Goal: Task Accomplishment & Management: Use online tool/utility

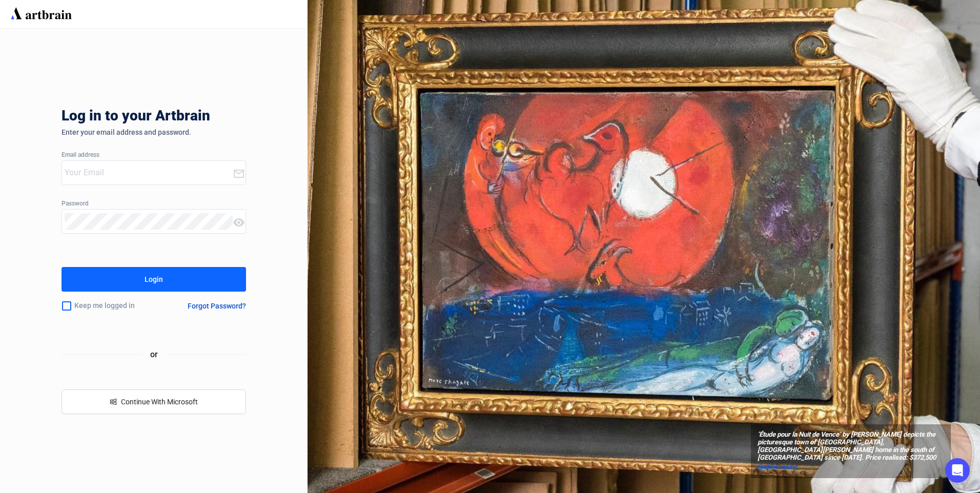
type input "[EMAIL_ADDRESS][DOMAIN_NAME]"
click at [165, 285] on button "Login" at bounding box center [154, 279] width 185 height 25
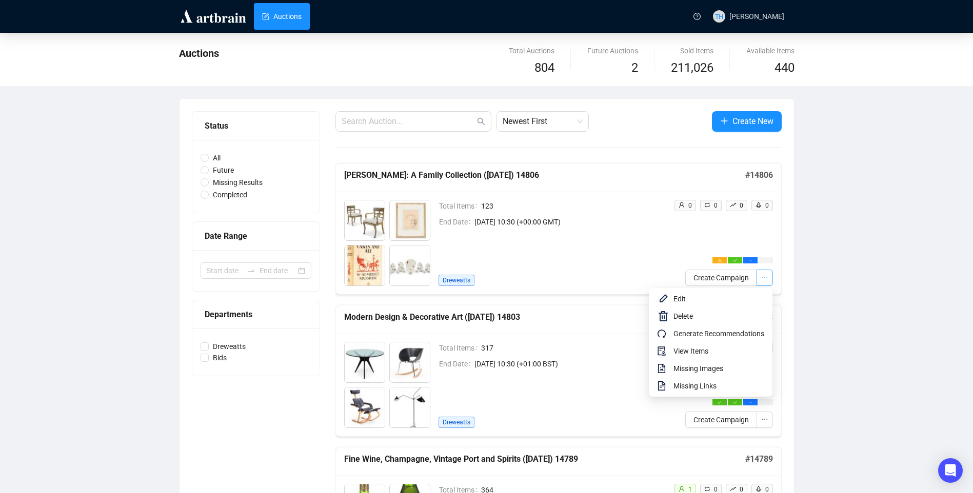
click at [761, 277] on icon "ellipsis" at bounding box center [764, 277] width 7 height 7
click at [717, 354] on span "View Items" at bounding box center [718, 351] width 91 height 11
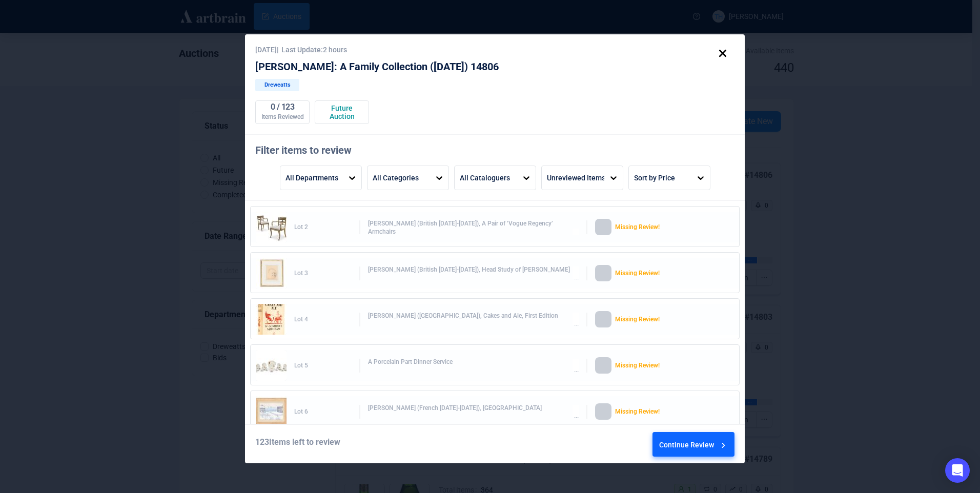
click at [720, 443] on icon at bounding box center [723, 445] width 10 height 10
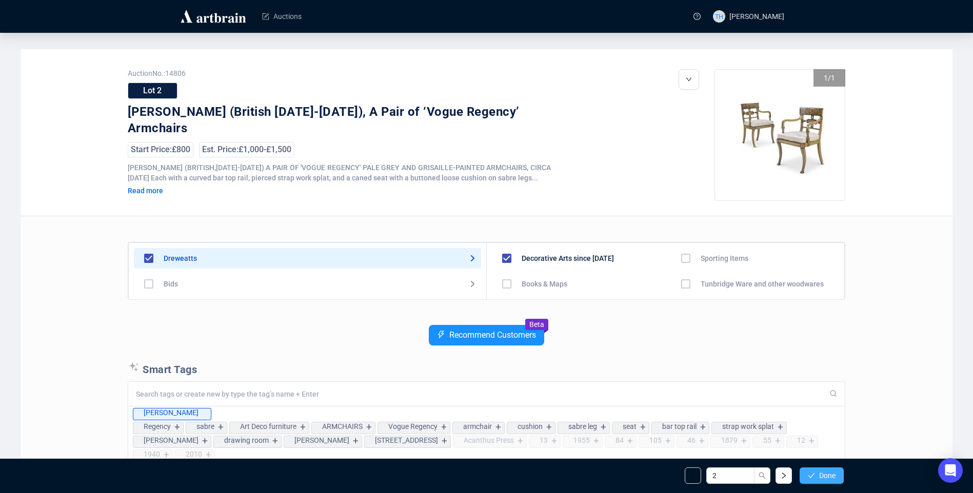
click at [814, 472] on icon "check" at bounding box center [811, 475] width 7 height 7
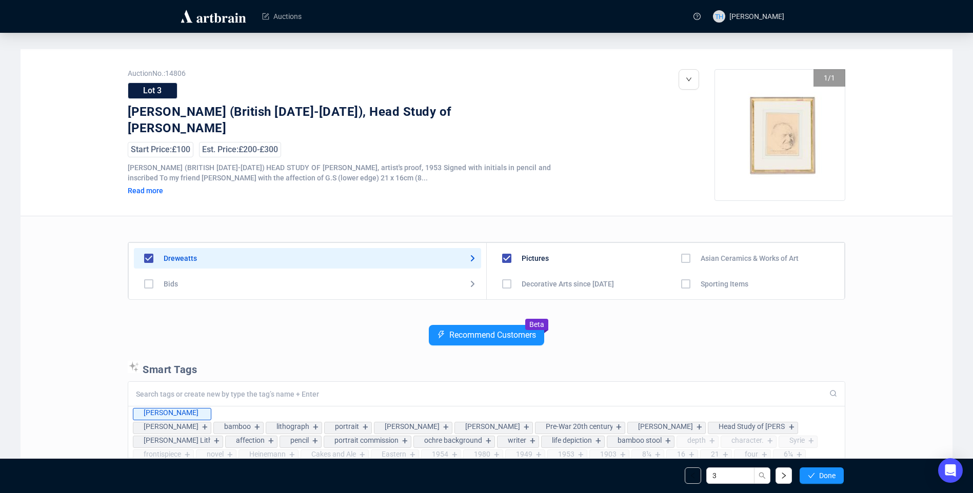
click at [814, 472] on icon "check" at bounding box center [811, 475] width 7 height 7
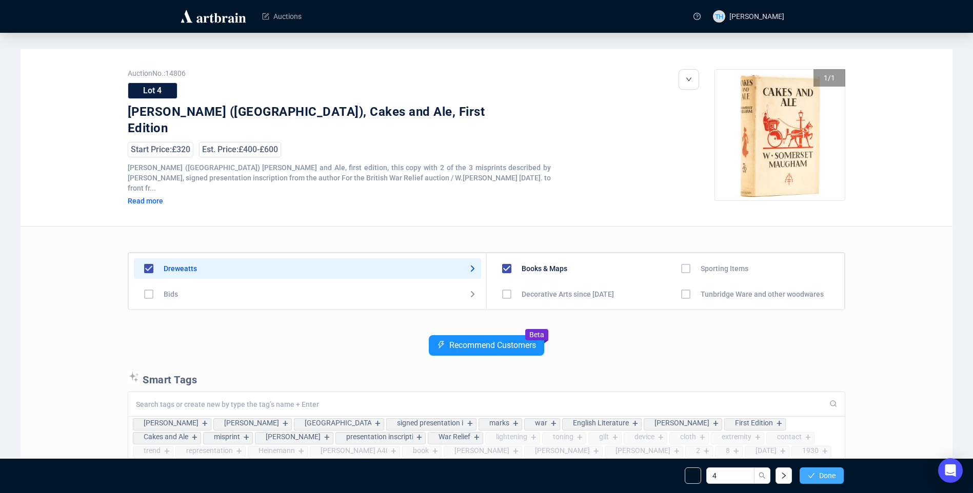
click at [819, 474] on span "Done" at bounding box center [827, 476] width 16 height 8
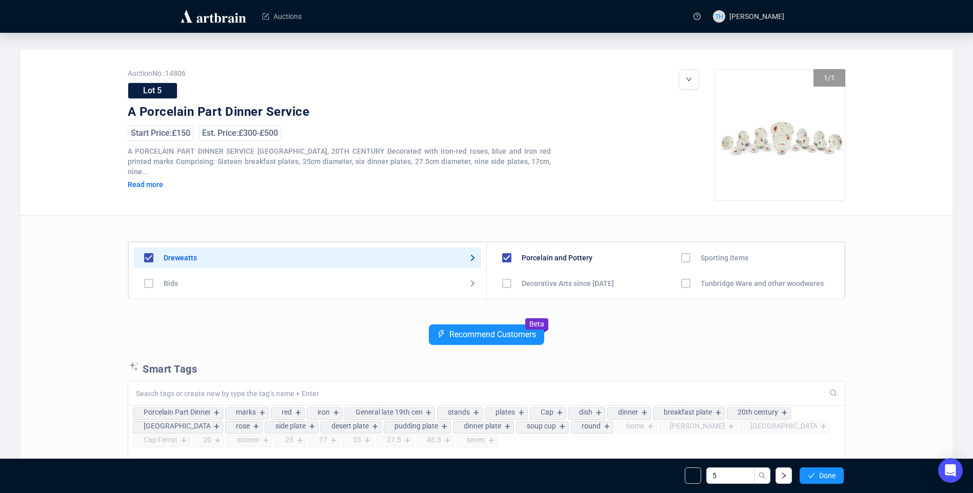
click at [819, 474] on span "Done" at bounding box center [827, 476] width 16 height 8
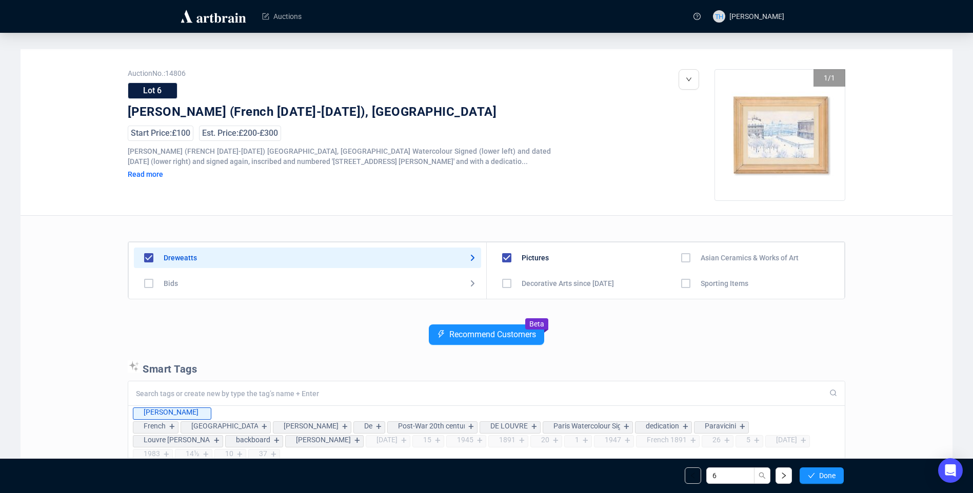
click at [819, 474] on span "Done" at bounding box center [827, 476] width 16 height 8
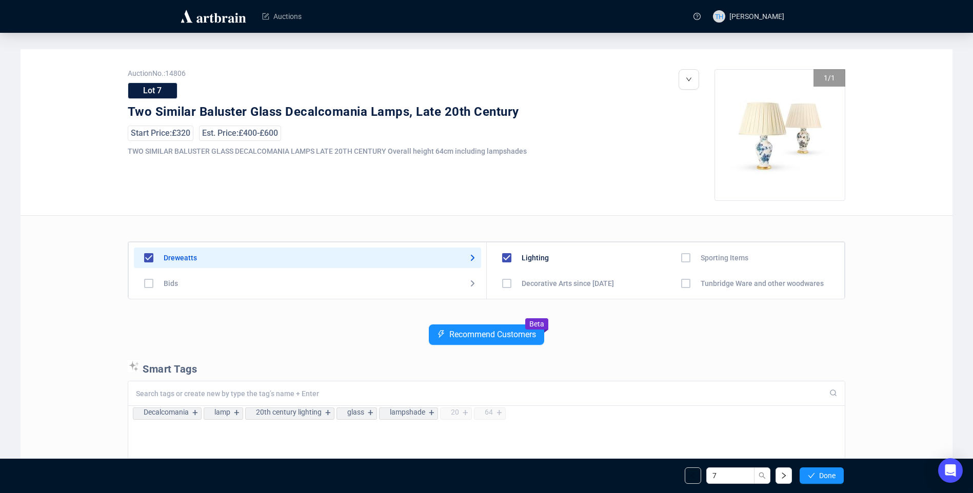
click at [819, 474] on span "Done" at bounding box center [827, 476] width 16 height 8
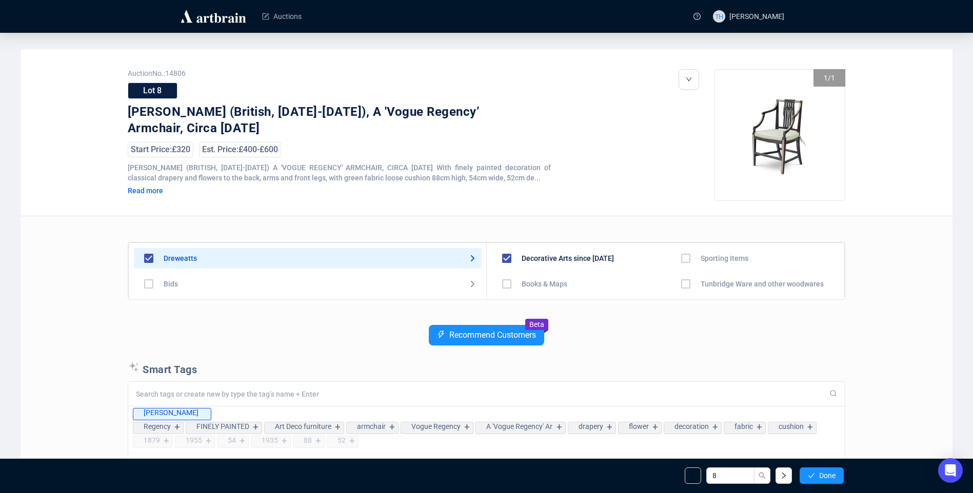
click at [819, 474] on span "Done" at bounding box center [827, 476] width 16 height 8
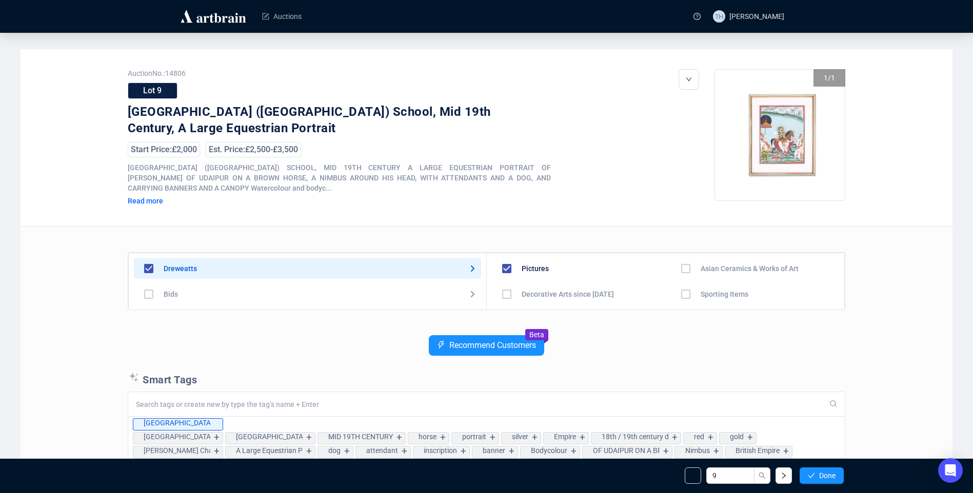
click at [819, 474] on span "Done" at bounding box center [827, 476] width 16 height 8
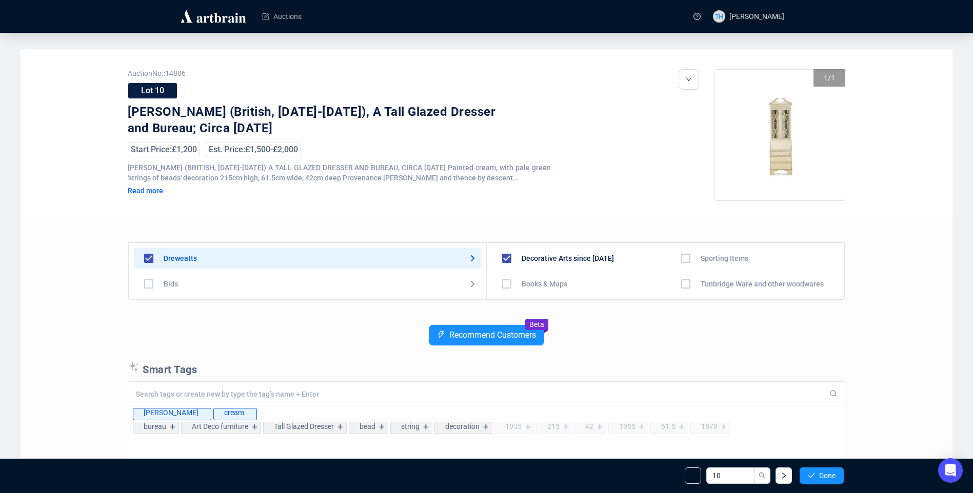
click at [819, 474] on span "Done" at bounding box center [827, 476] width 16 height 8
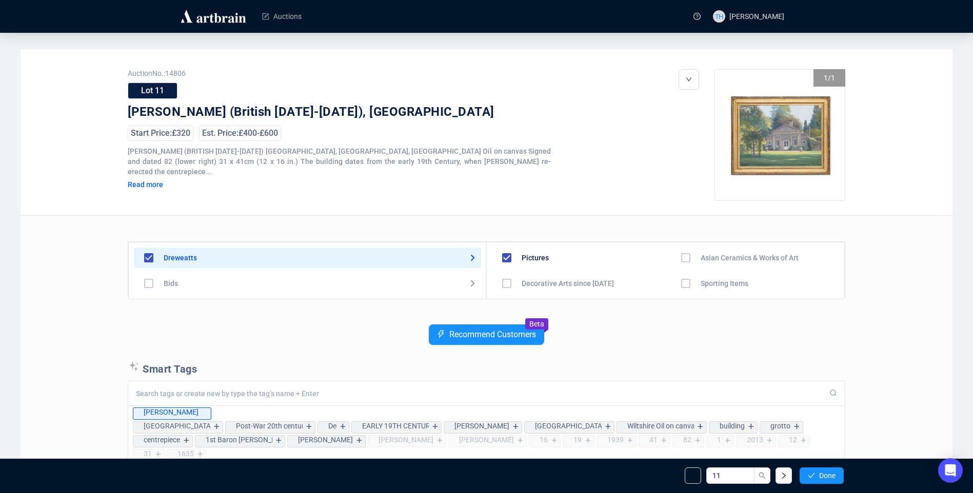
click at [819, 474] on span "Done" at bounding box center [827, 476] width 16 height 8
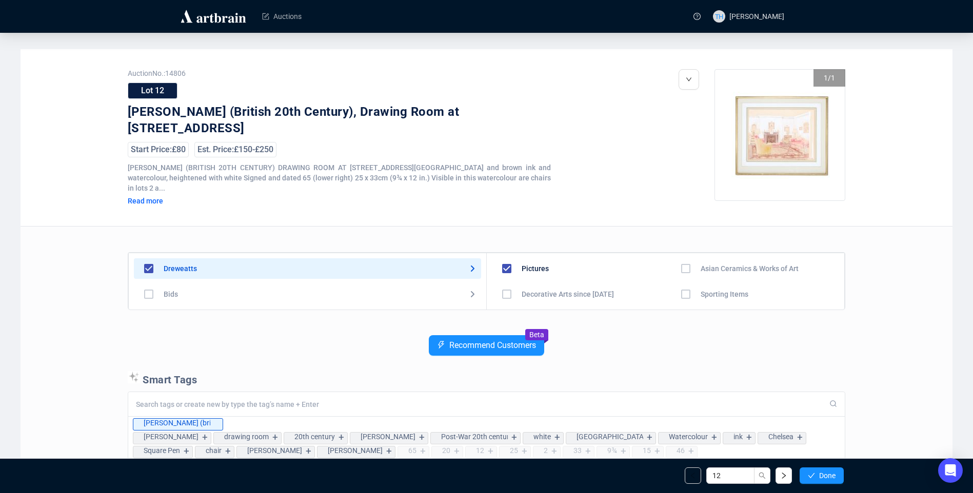
click at [819, 474] on span "Done" at bounding box center [827, 476] width 16 height 8
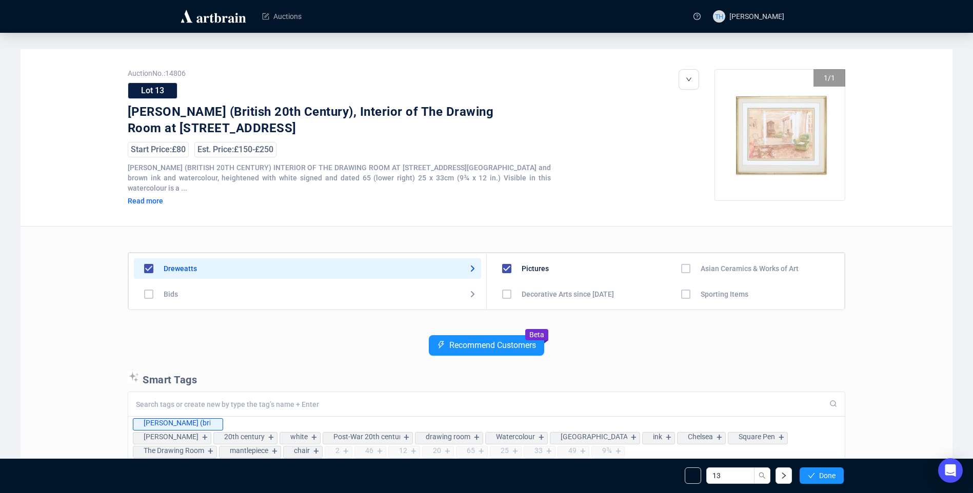
click at [819, 474] on span "Done" at bounding box center [827, 476] width 16 height 8
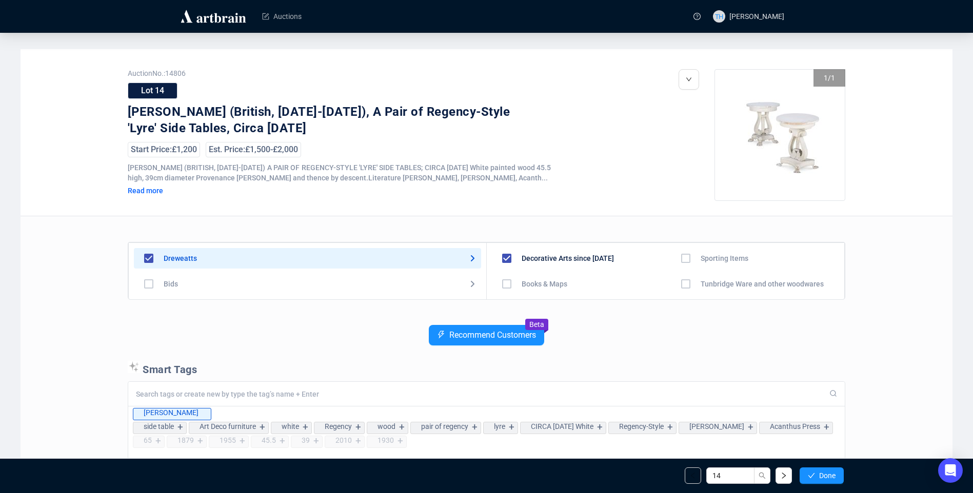
click at [819, 474] on span "Done" at bounding box center [827, 476] width 16 height 8
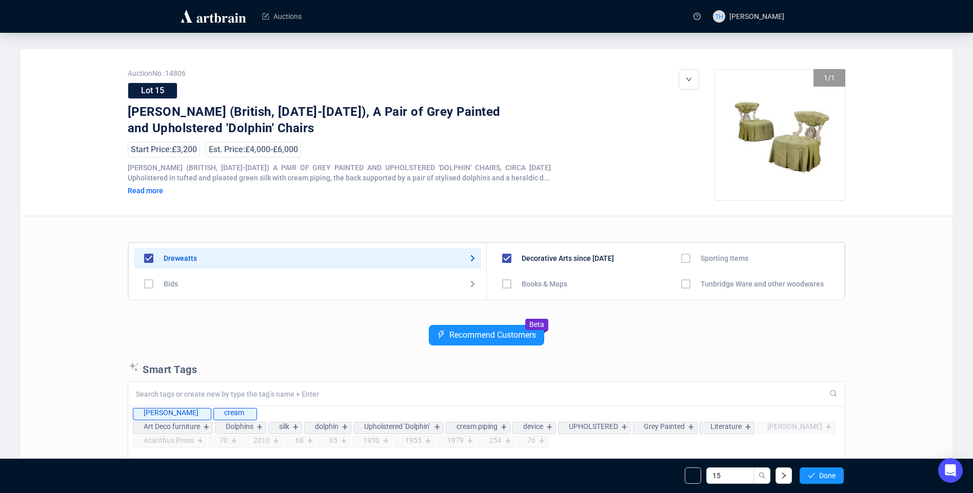
click at [819, 474] on span "Done" at bounding box center [827, 476] width 16 height 8
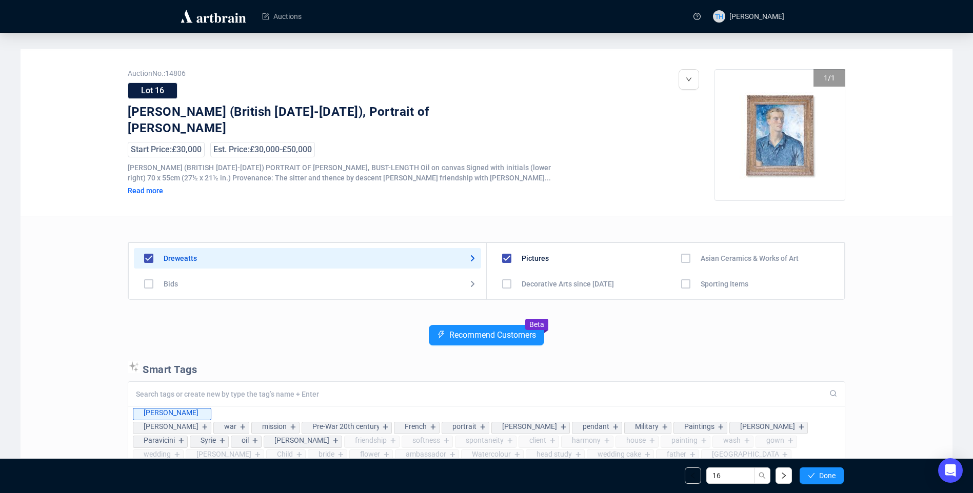
click at [819, 474] on span "Done" at bounding box center [827, 476] width 16 height 8
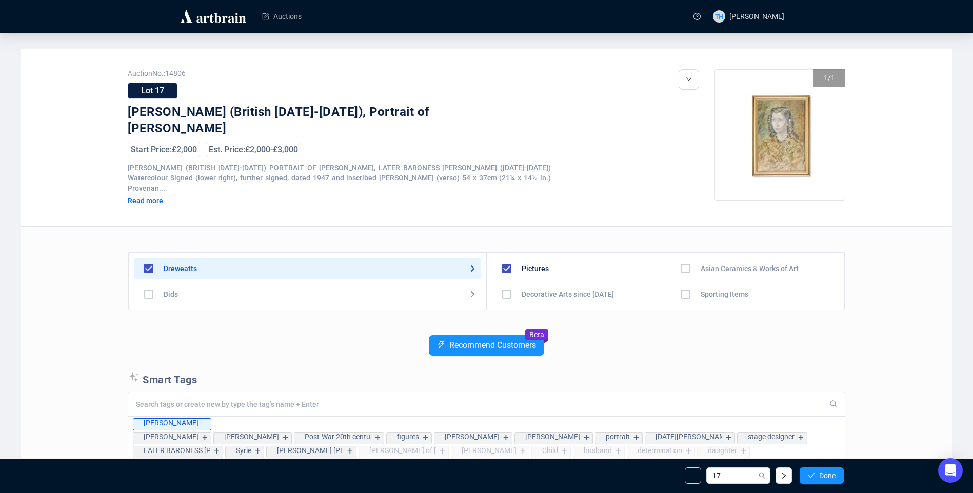
click at [819, 474] on span "Done" at bounding box center [827, 476] width 16 height 8
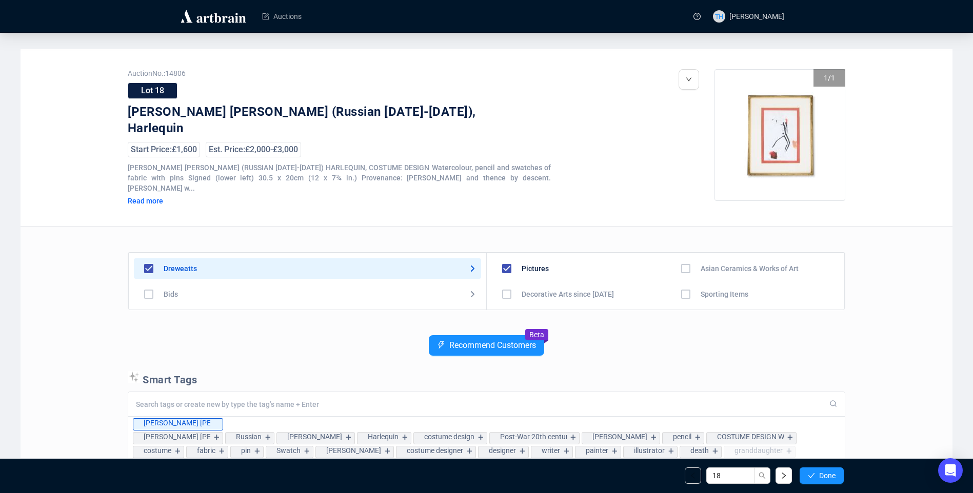
click at [819, 474] on span "Done" at bounding box center [827, 476] width 16 height 8
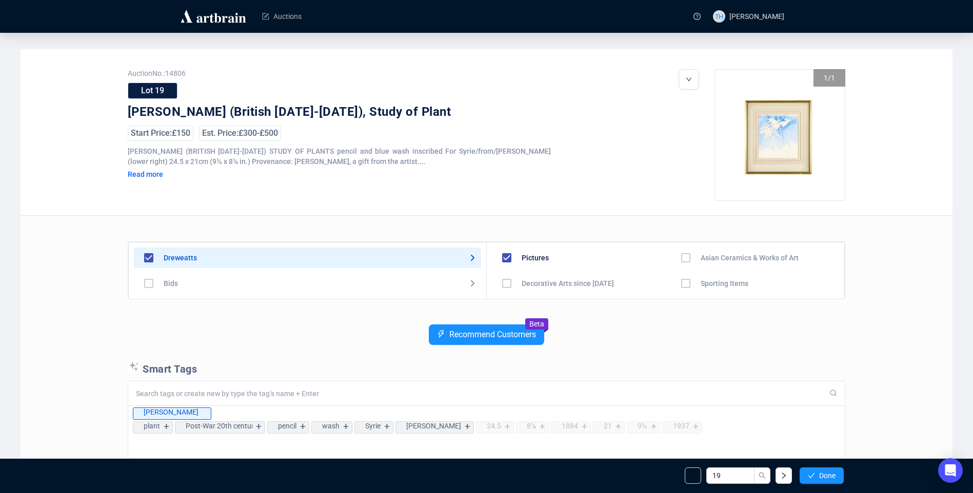
click at [819, 474] on span "Done" at bounding box center [827, 476] width 16 height 8
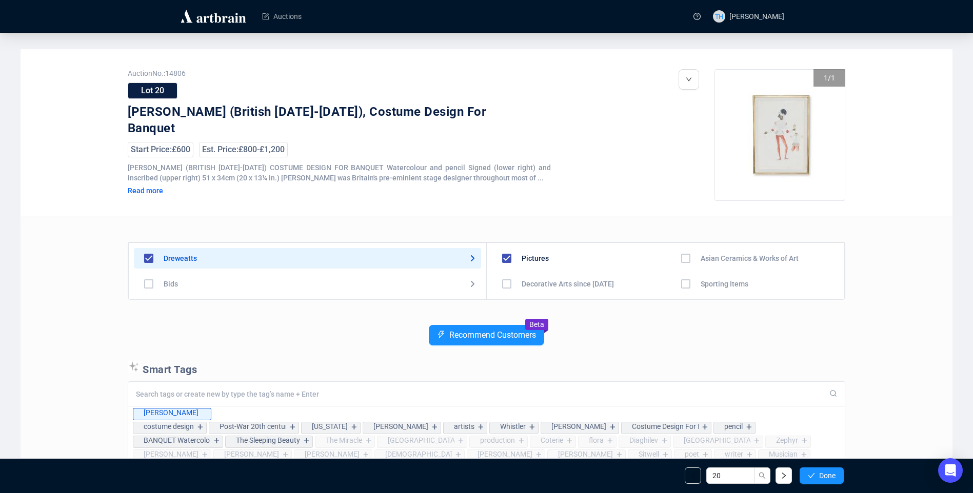
click at [819, 474] on span "Done" at bounding box center [827, 476] width 16 height 8
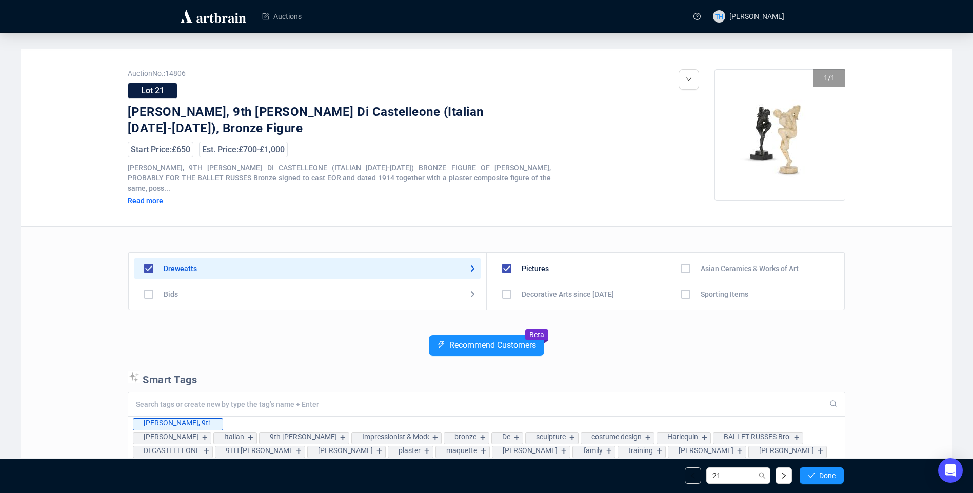
click at [819, 474] on span "Done" at bounding box center [827, 476] width 16 height 8
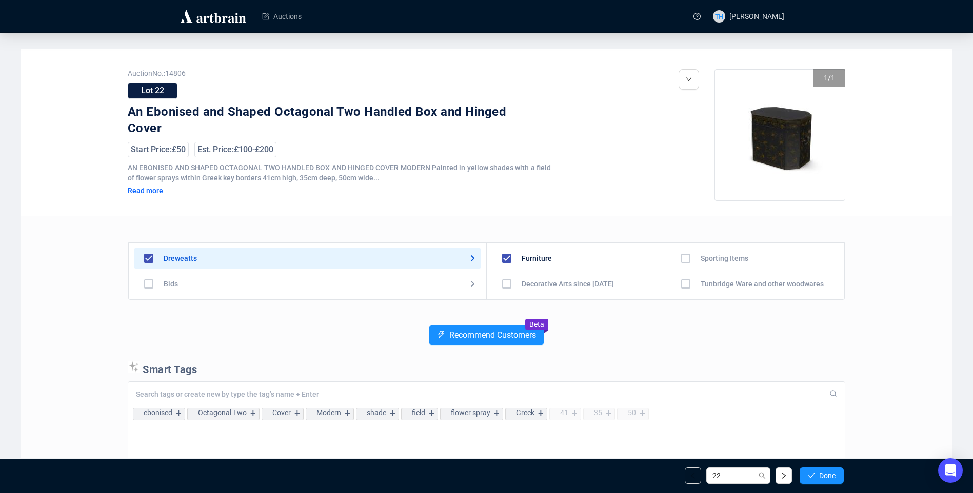
click at [819, 474] on span "Done" at bounding box center [827, 476] width 16 height 8
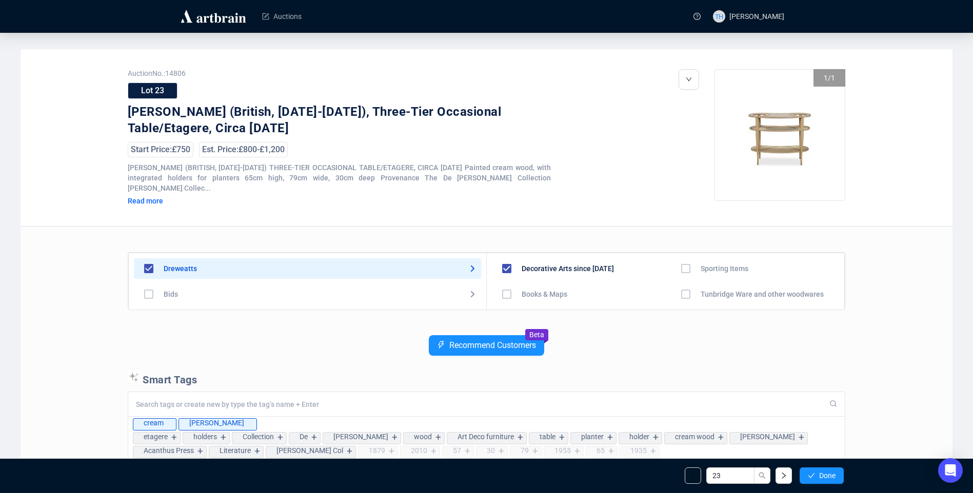
click at [819, 474] on span "Done" at bounding box center [827, 476] width 16 height 8
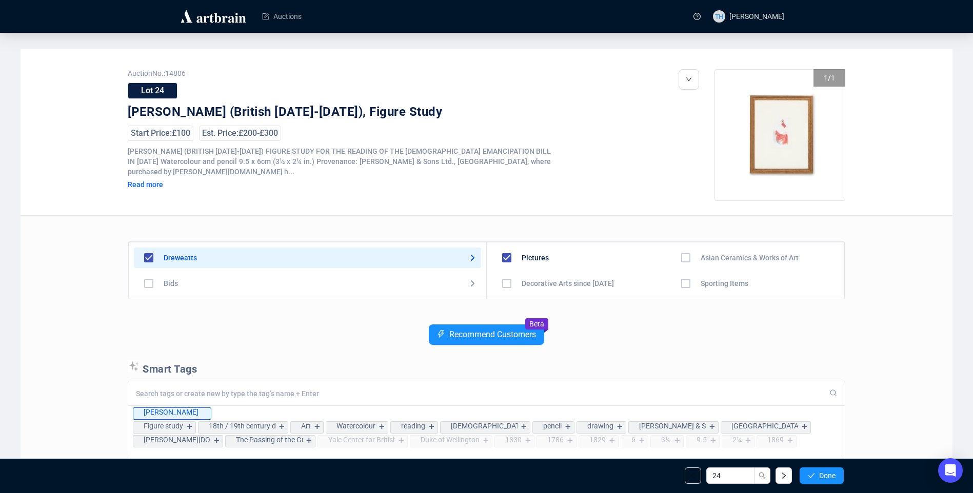
click at [819, 474] on span "Done" at bounding box center [827, 476] width 16 height 8
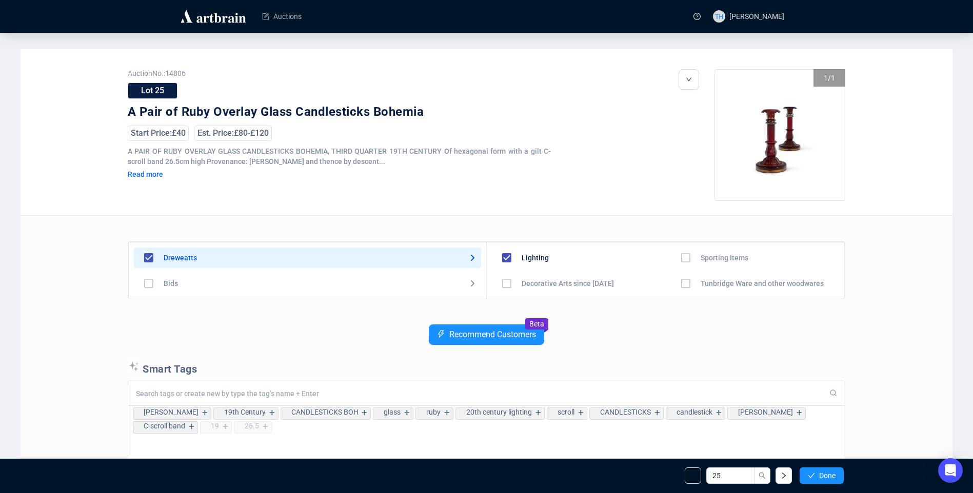
click at [819, 474] on span "Done" at bounding box center [827, 476] width 16 height 8
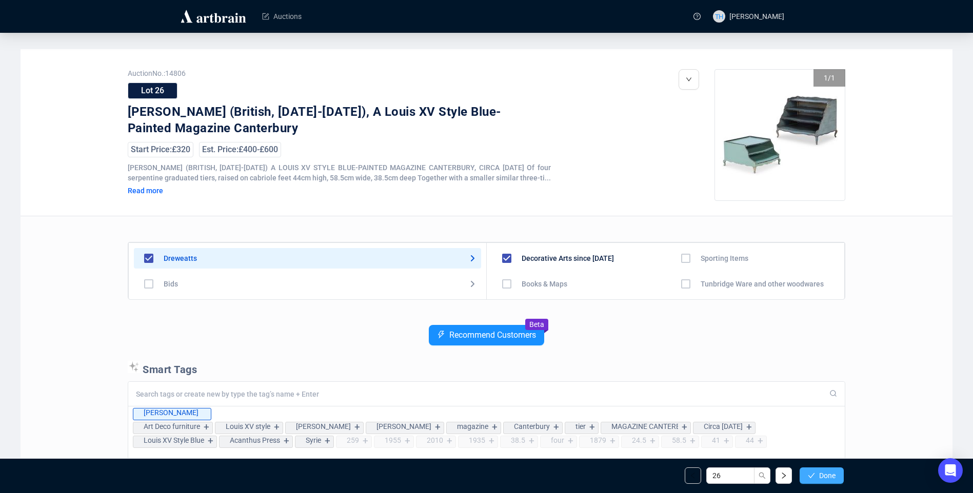
click at [819, 476] on span "Done" at bounding box center [827, 476] width 16 height 8
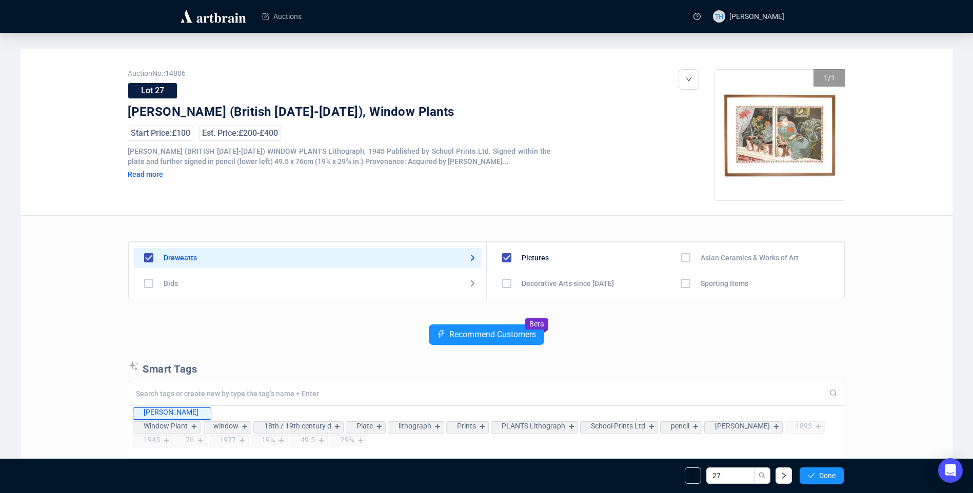
click at [819, 476] on span "Done" at bounding box center [827, 476] width 16 height 8
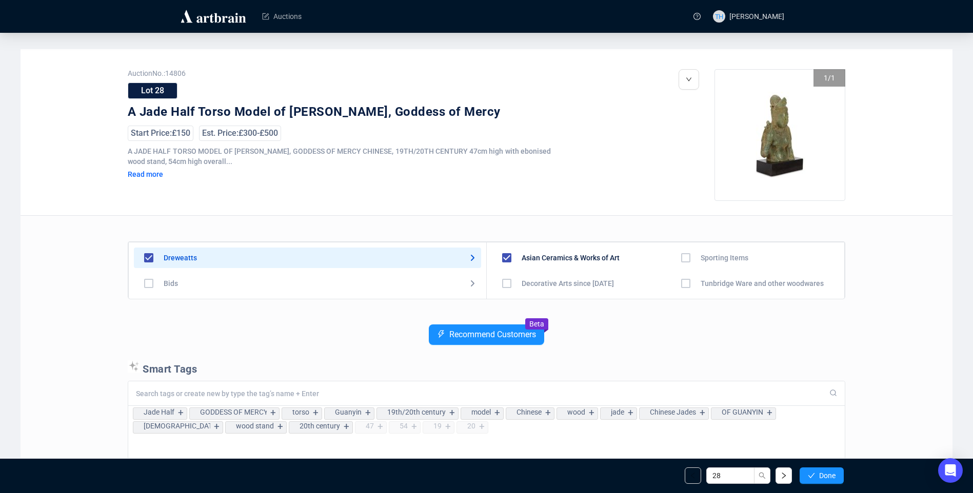
click at [819, 476] on span "Done" at bounding box center [827, 476] width 16 height 8
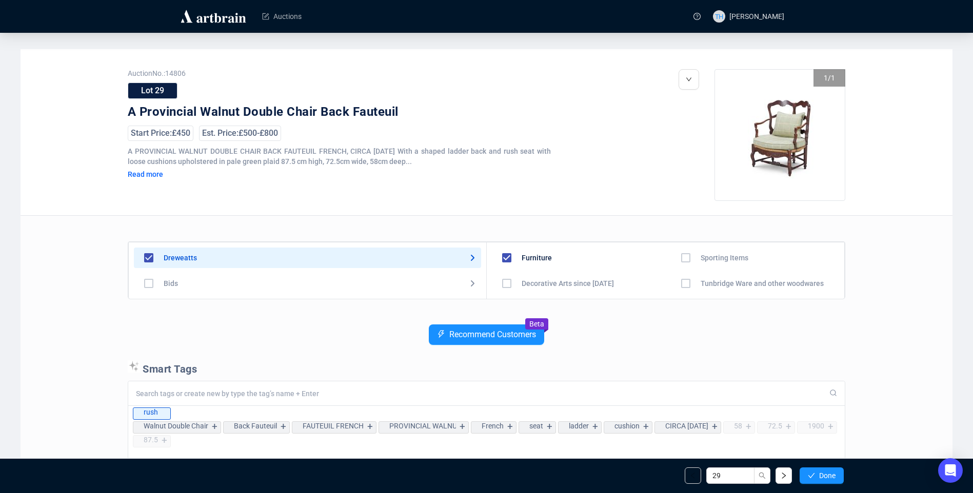
click at [819, 476] on span "Done" at bounding box center [827, 476] width 16 height 8
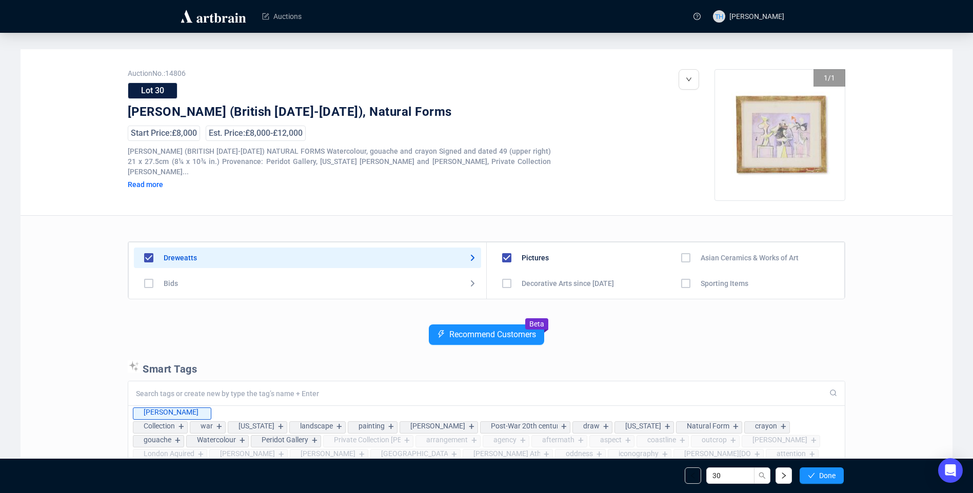
click at [819, 476] on span "Done" at bounding box center [827, 476] width 16 height 8
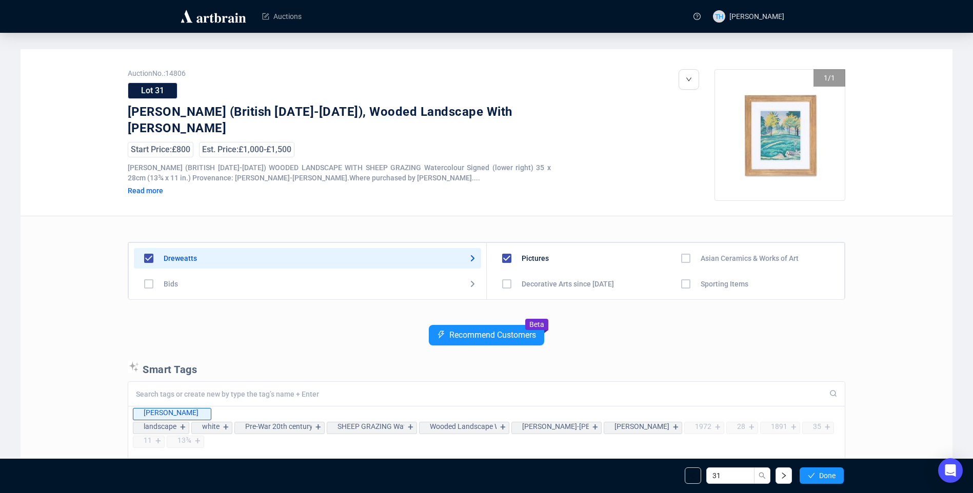
click at [819, 476] on span "Done" at bounding box center [827, 476] width 16 height 8
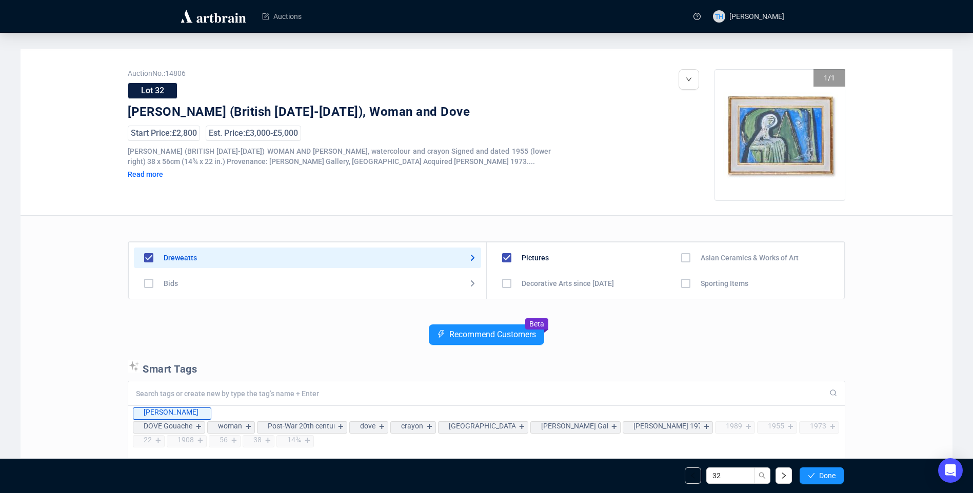
click at [819, 476] on span "Done" at bounding box center [827, 476] width 16 height 8
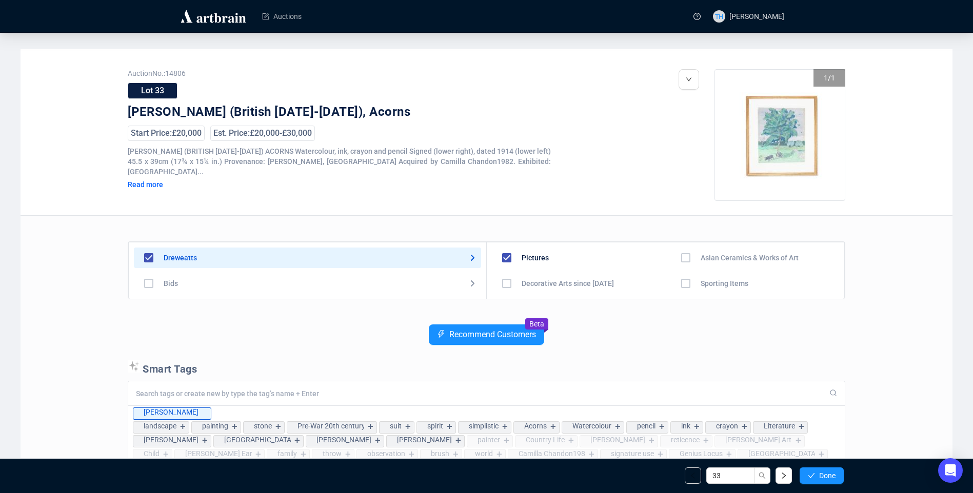
click at [819, 476] on span "Done" at bounding box center [827, 476] width 16 height 8
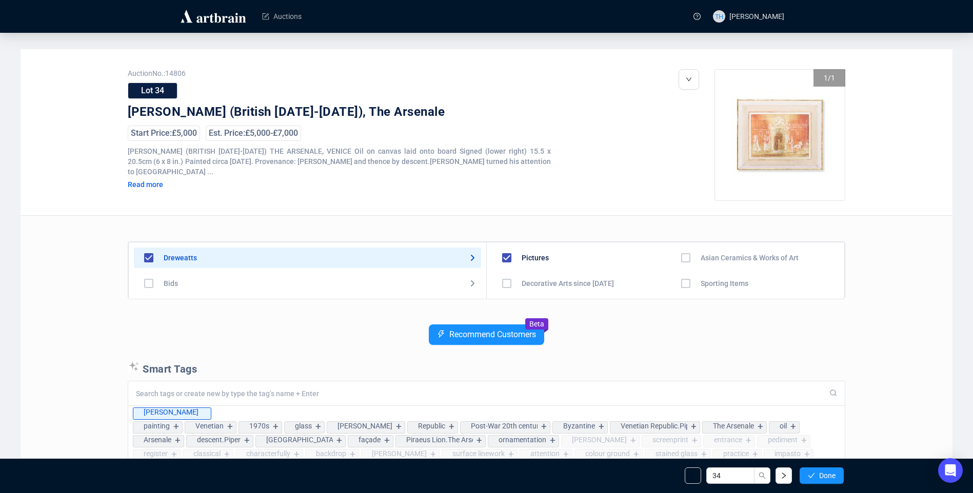
click at [819, 476] on span "Done" at bounding box center [827, 476] width 16 height 8
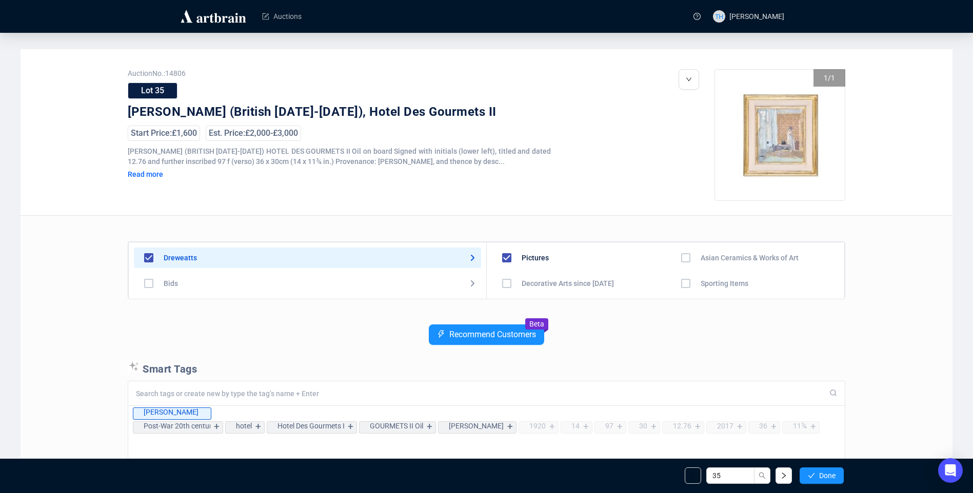
click at [819, 476] on span "Done" at bounding box center [827, 476] width 16 height 8
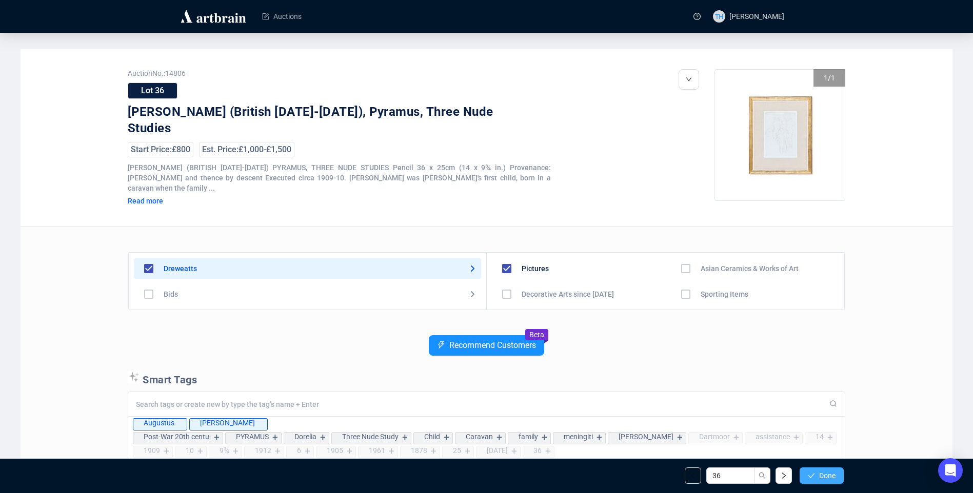
click at [835, 474] on span "Done" at bounding box center [827, 476] width 16 height 8
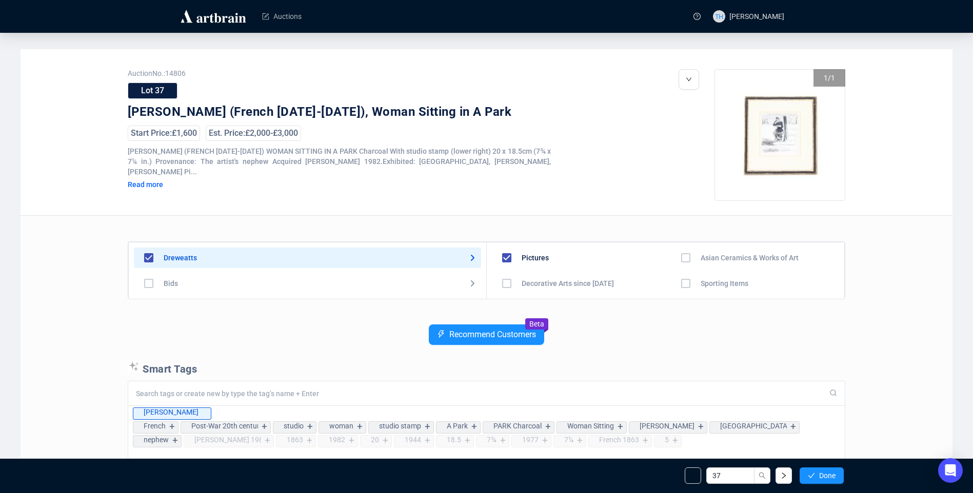
click at [835, 474] on span "Done" at bounding box center [827, 476] width 16 height 8
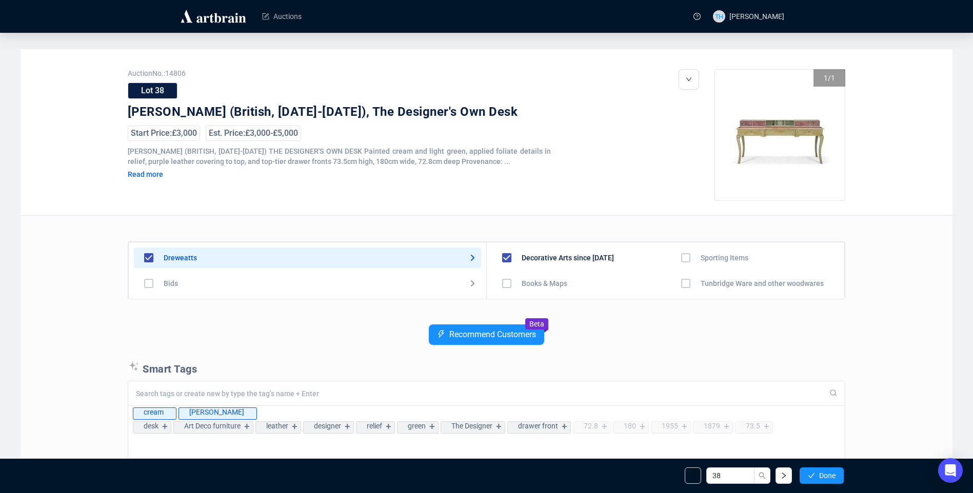
click at [835, 474] on span "Done" at bounding box center [827, 476] width 16 height 8
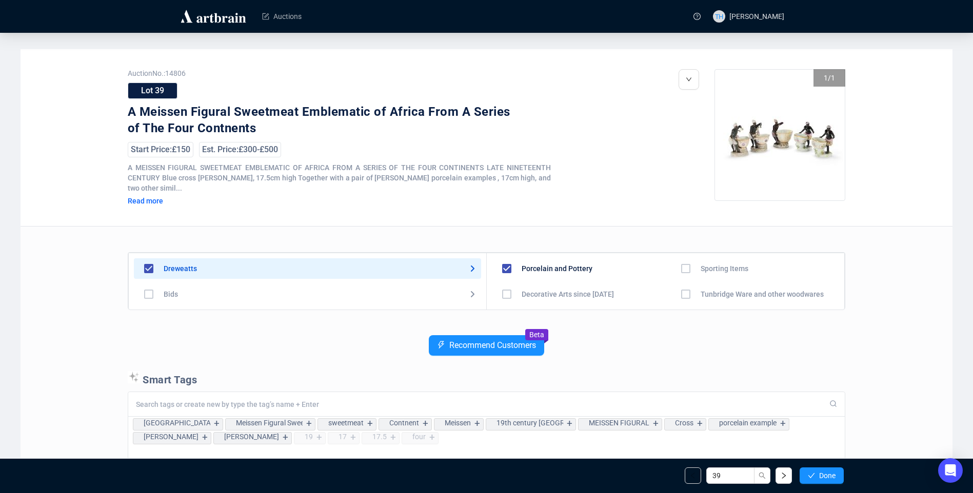
click at [835, 474] on span "Done" at bounding box center [827, 476] width 16 height 8
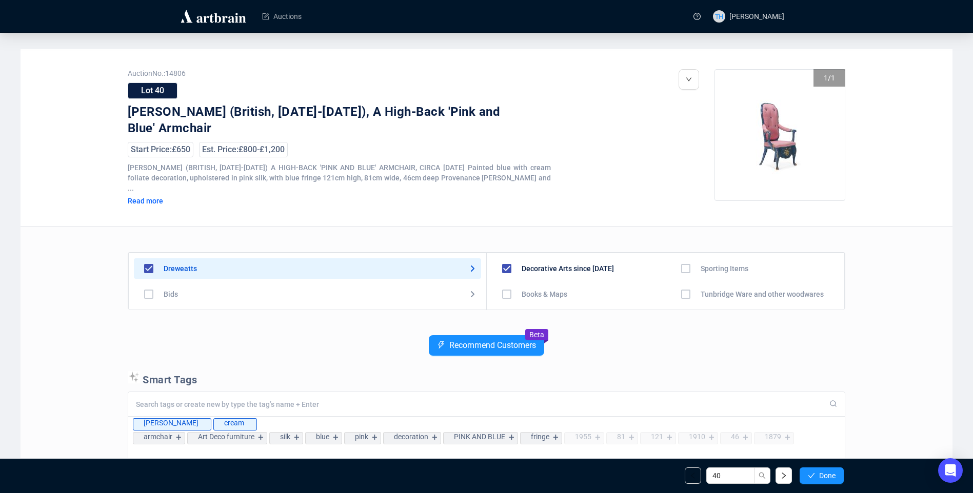
click at [835, 474] on span "Done" at bounding box center [827, 476] width 16 height 8
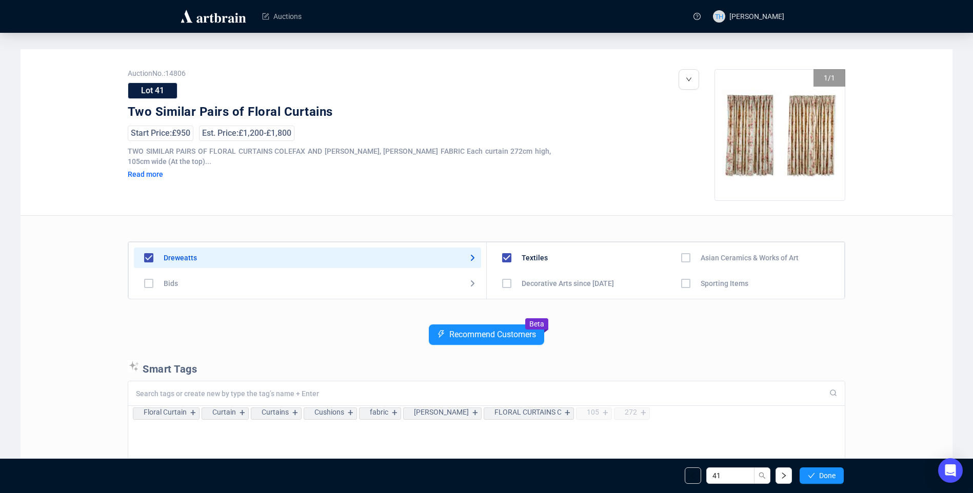
click at [835, 474] on span "Done" at bounding box center [827, 476] width 16 height 8
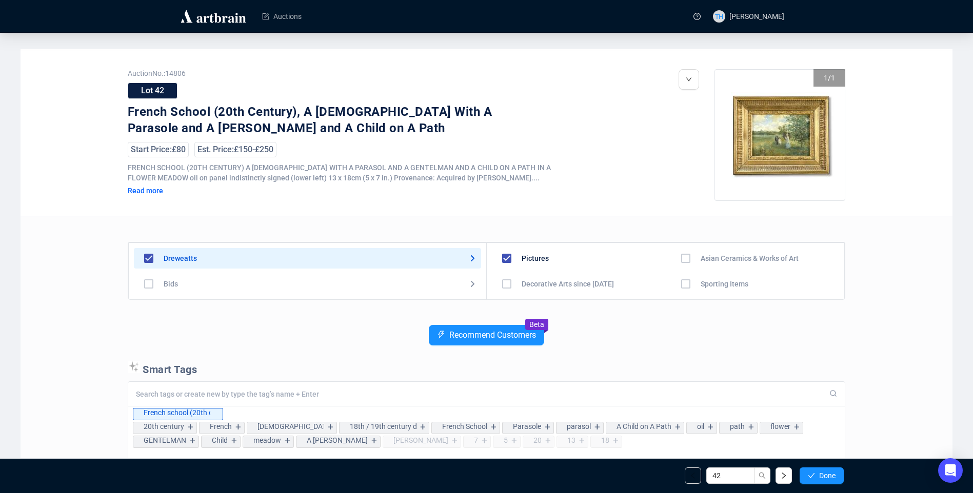
click at [835, 474] on span "Done" at bounding box center [827, 476] width 16 height 8
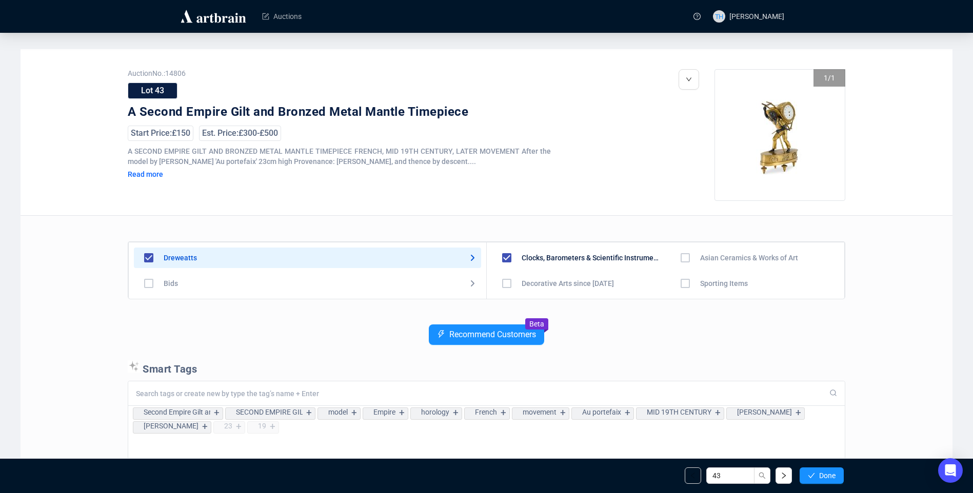
click at [835, 474] on span "Done" at bounding box center [827, 476] width 16 height 8
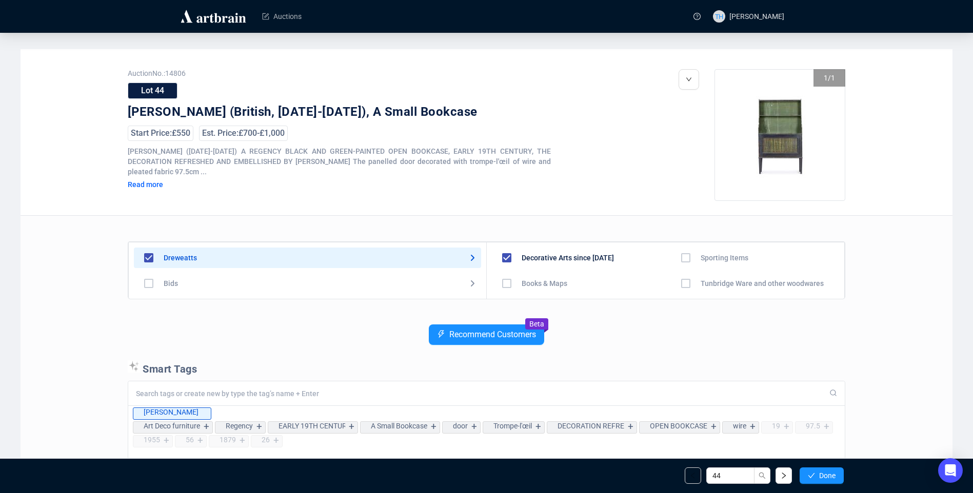
click at [835, 474] on span "Done" at bounding box center [827, 476] width 16 height 8
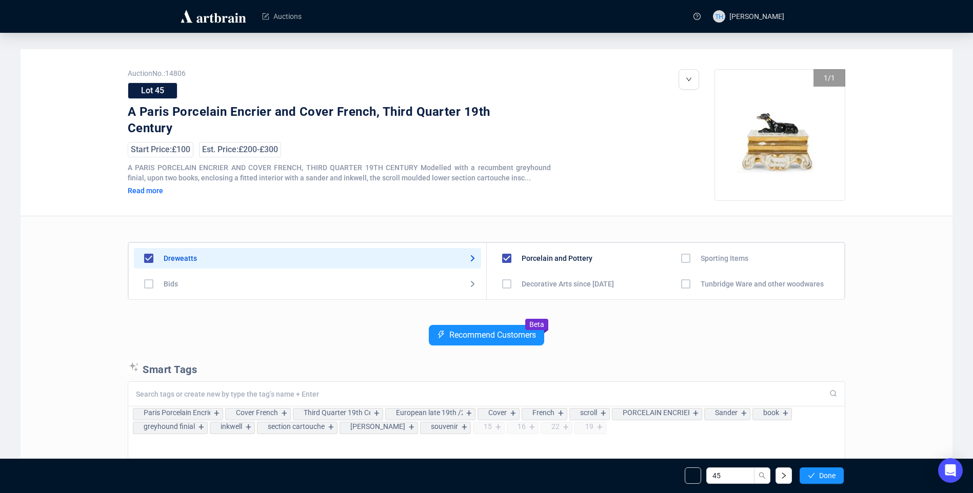
click at [835, 474] on span "Done" at bounding box center [827, 476] width 16 height 8
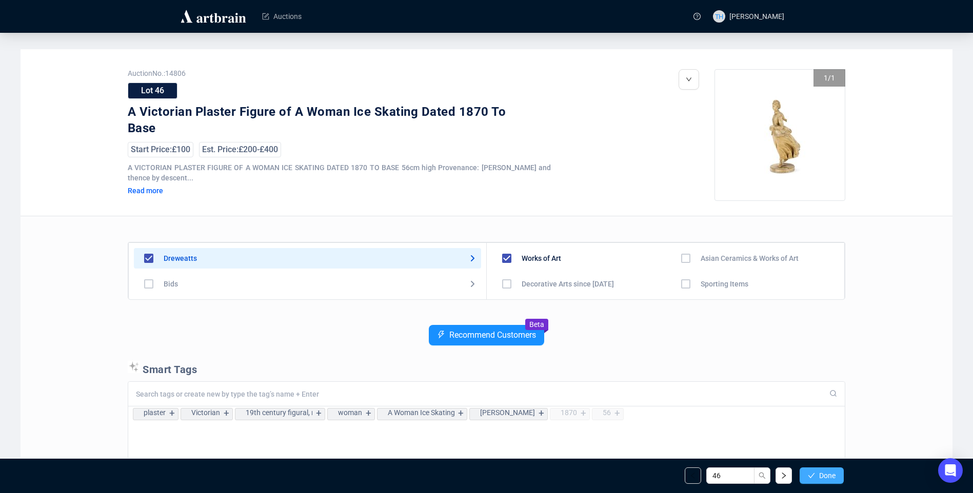
click at [816, 473] on button "Done" at bounding box center [821, 476] width 44 height 16
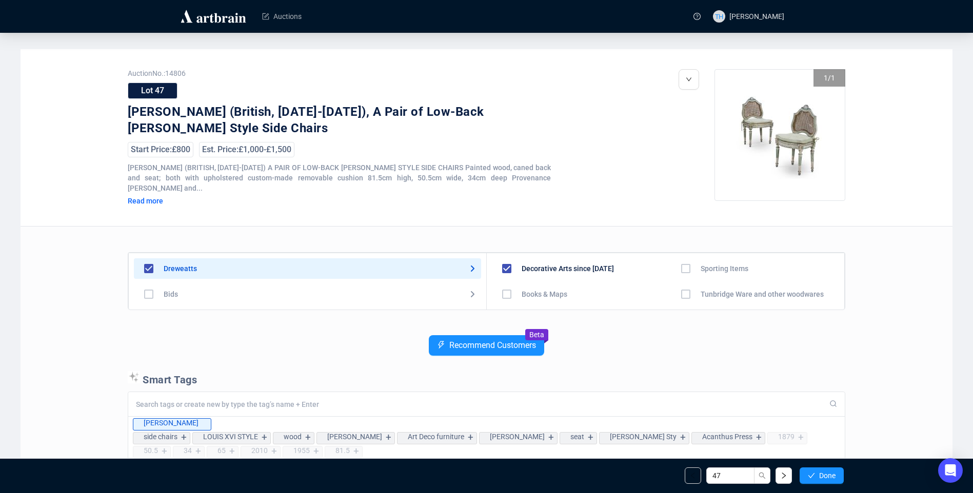
click at [816, 473] on button "Done" at bounding box center [821, 476] width 44 height 16
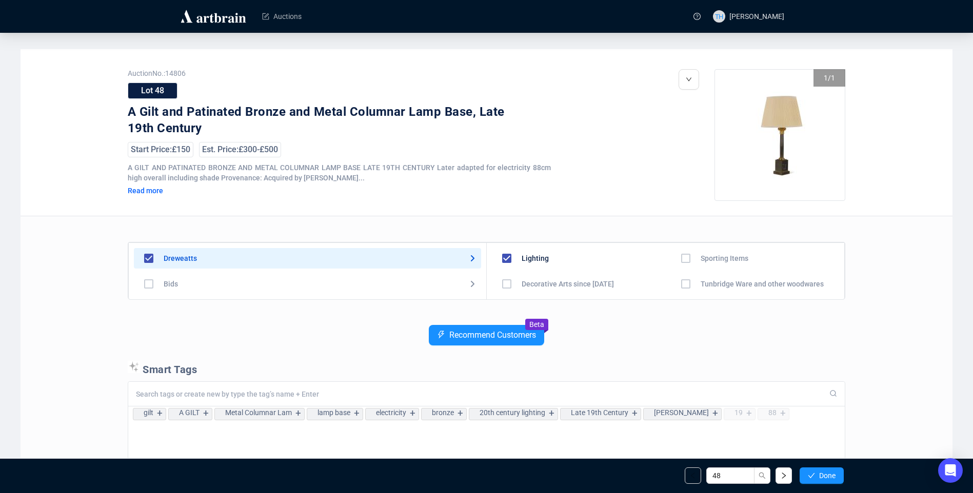
click at [816, 473] on button "Done" at bounding box center [821, 476] width 44 height 16
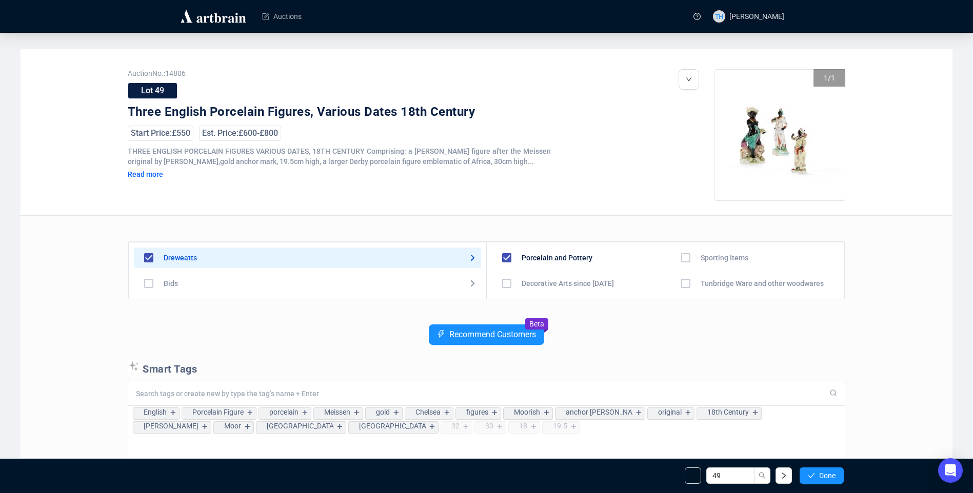
click at [816, 473] on button "Done" at bounding box center [821, 476] width 44 height 16
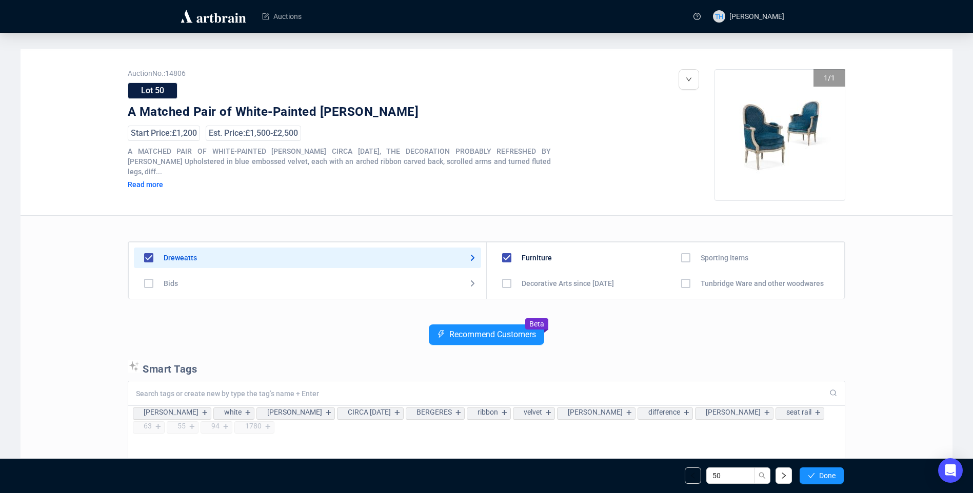
click at [816, 473] on button "Done" at bounding box center [821, 476] width 44 height 16
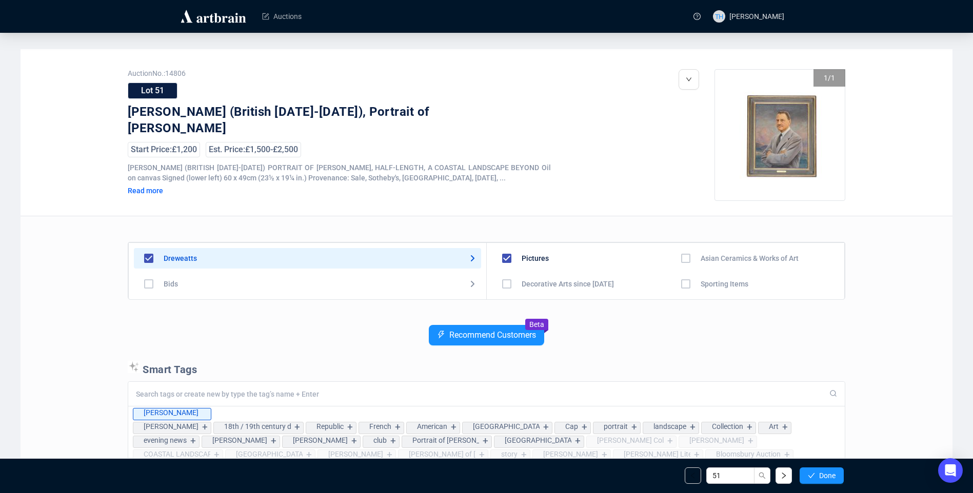
click at [816, 473] on button "Done" at bounding box center [821, 476] width 44 height 16
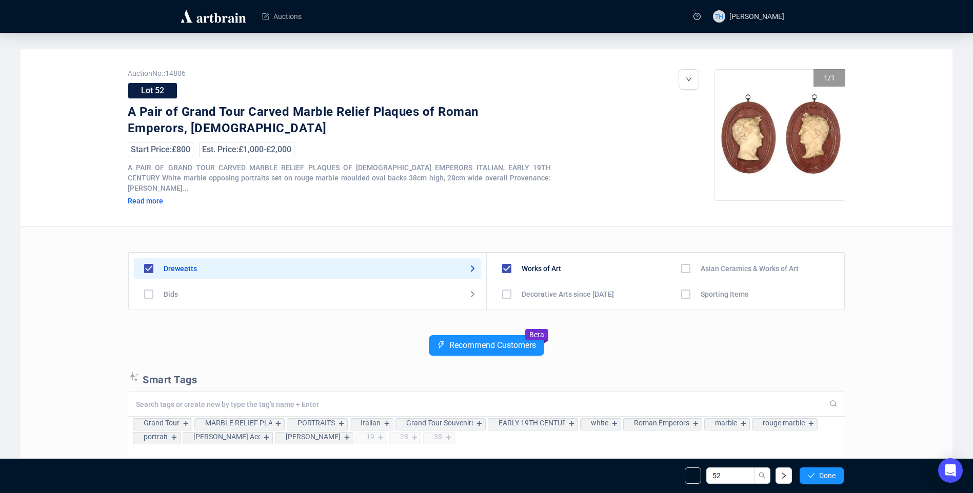
click at [816, 473] on button "Done" at bounding box center [821, 476] width 44 height 16
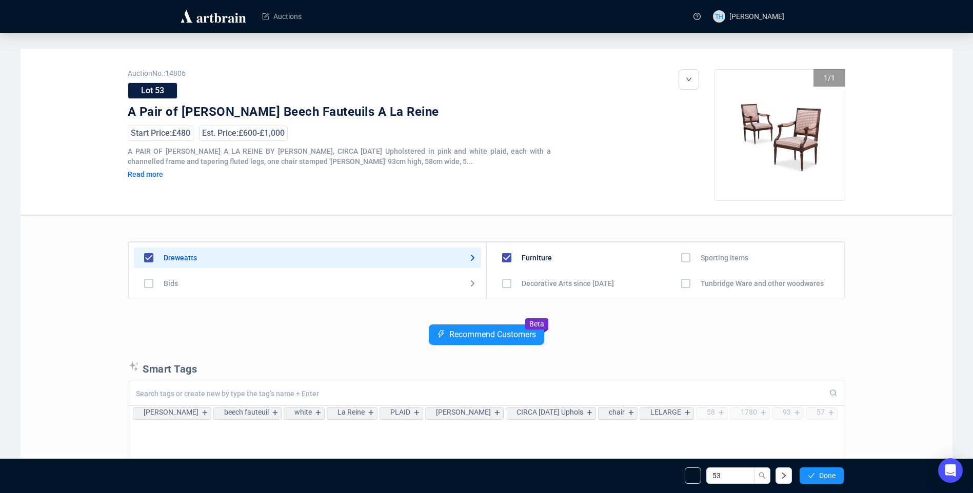
click at [816, 473] on button "Done" at bounding box center [821, 476] width 44 height 16
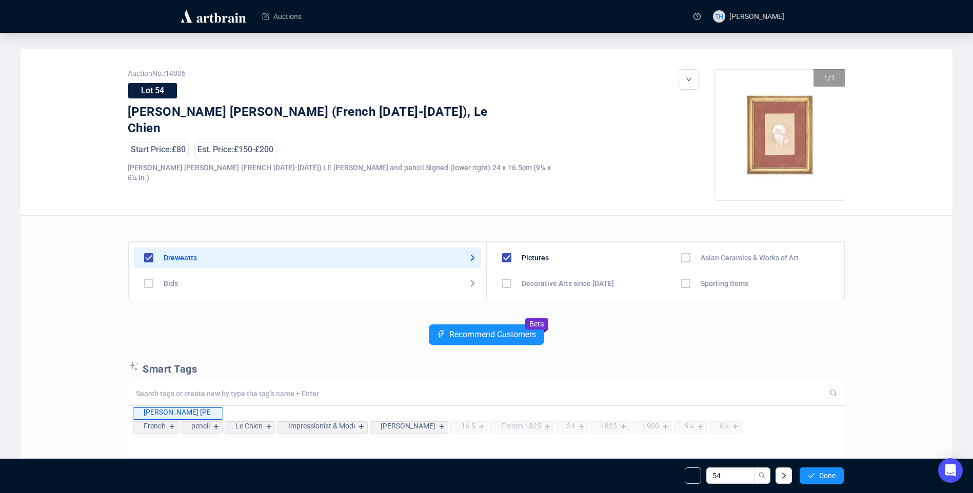
click at [816, 473] on button "Done" at bounding box center [821, 476] width 44 height 16
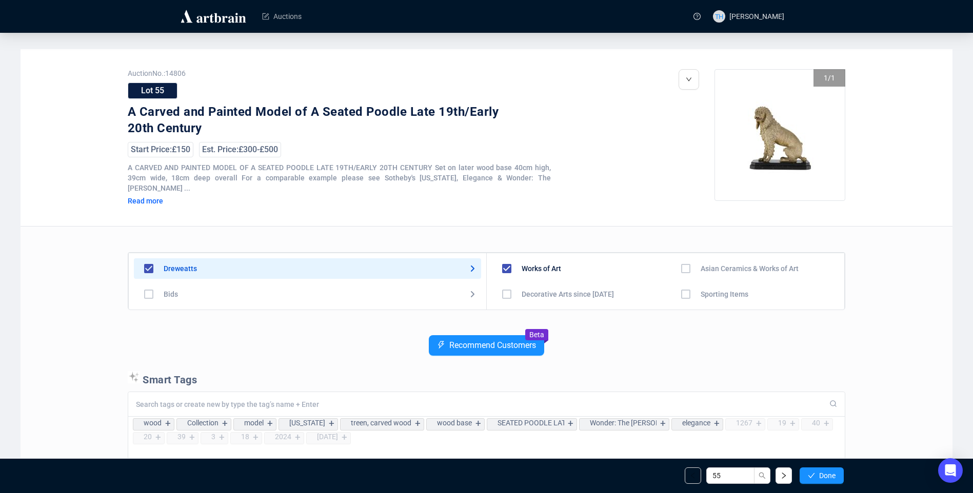
click at [816, 473] on button "Done" at bounding box center [821, 476] width 44 height 16
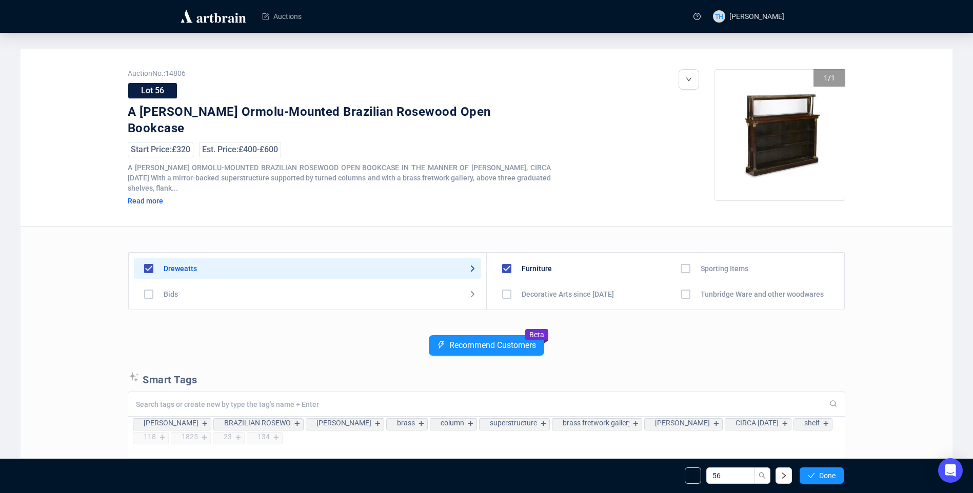
click at [816, 473] on button "Done" at bounding box center [821, 476] width 44 height 16
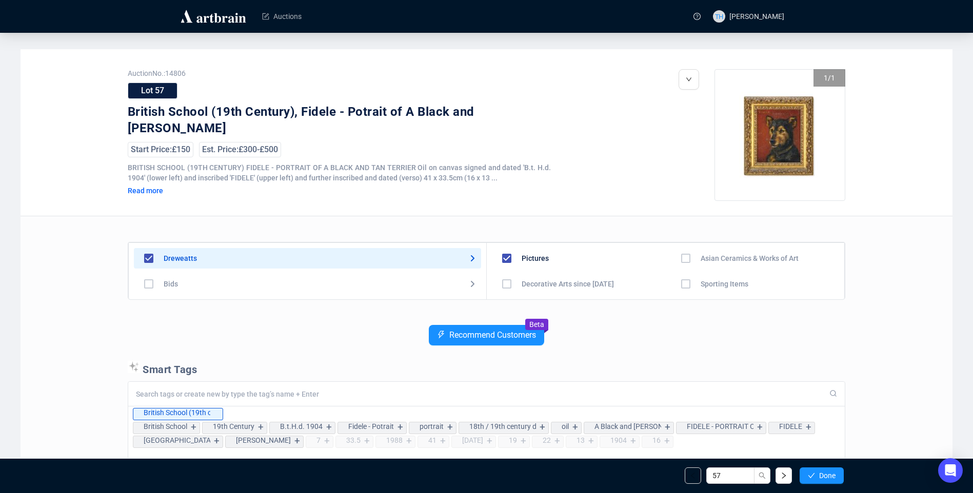
click at [816, 473] on button "Done" at bounding box center [821, 476] width 44 height 16
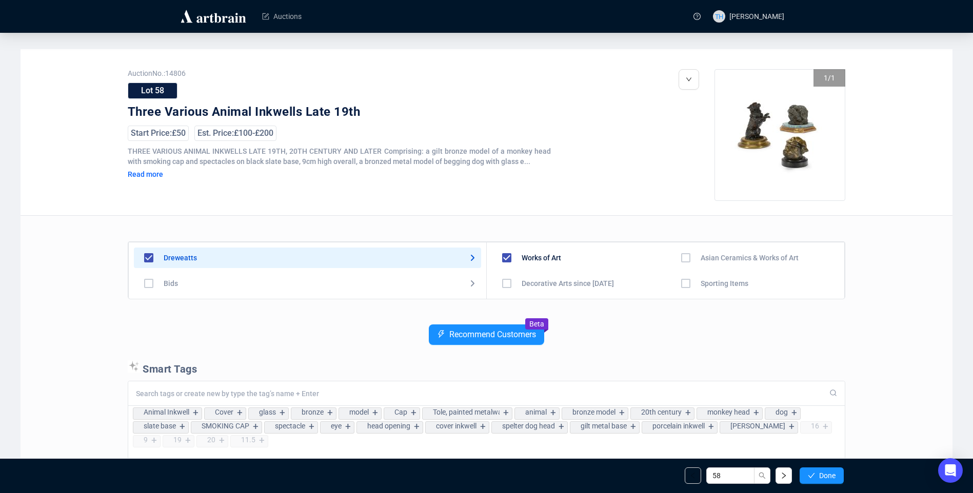
click at [816, 473] on button "Done" at bounding box center [821, 476] width 44 height 16
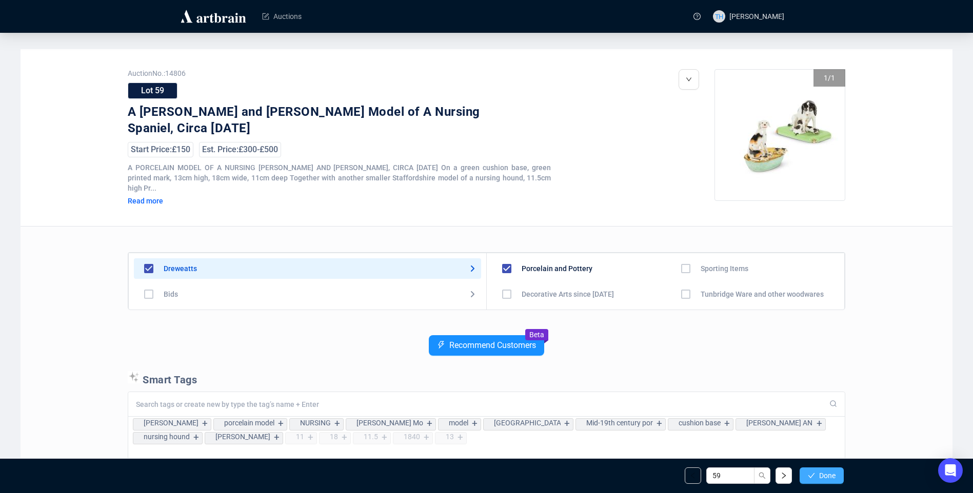
click at [832, 476] on span "Done" at bounding box center [827, 476] width 16 height 8
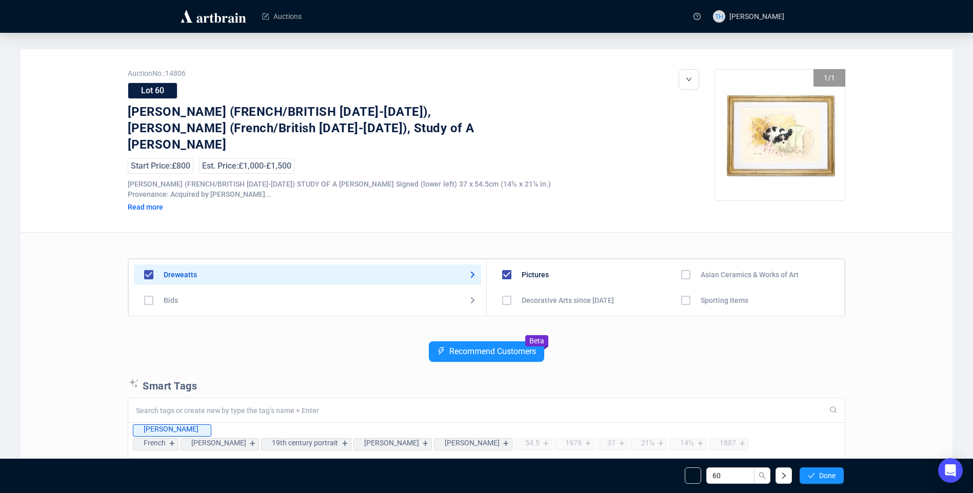
click at [832, 476] on span "Done" at bounding box center [827, 476] width 16 height 8
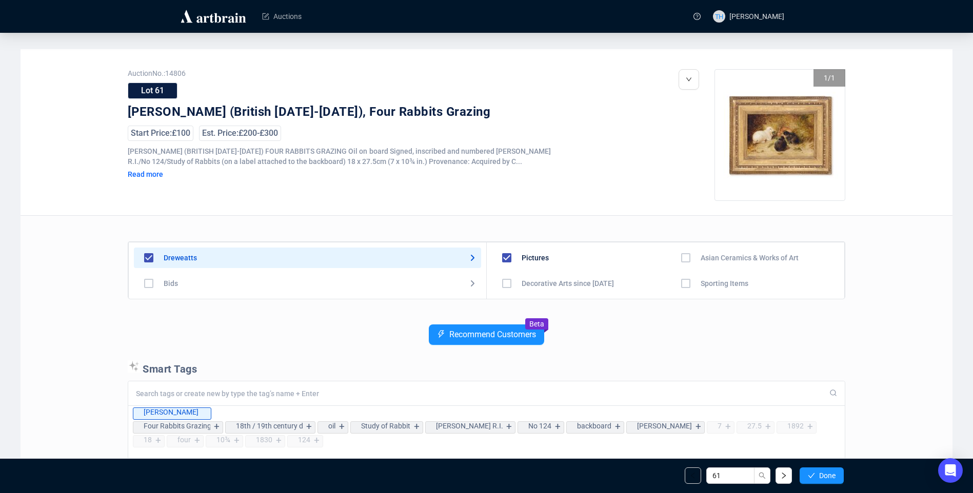
click at [832, 476] on span "Done" at bounding box center [827, 476] width 16 height 8
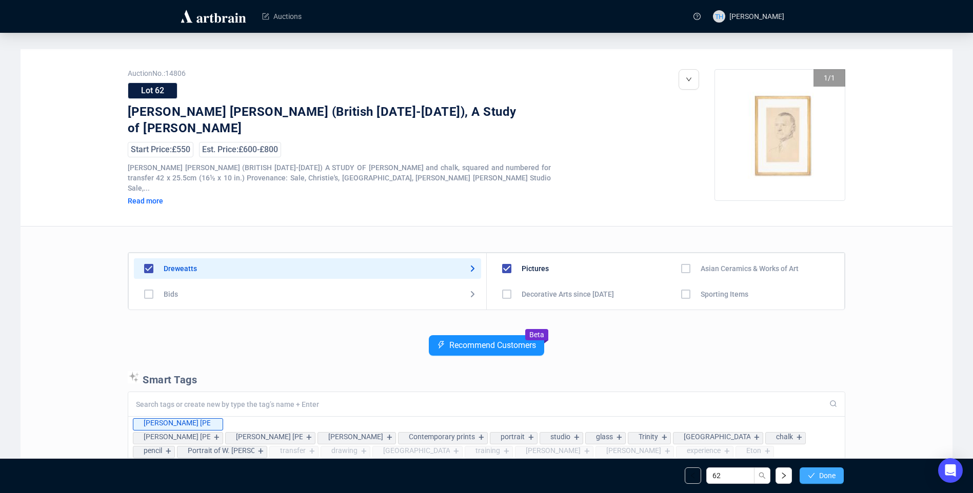
click at [826, 472] on span "Done" at bounding box center [827, 476] width 16 height 8
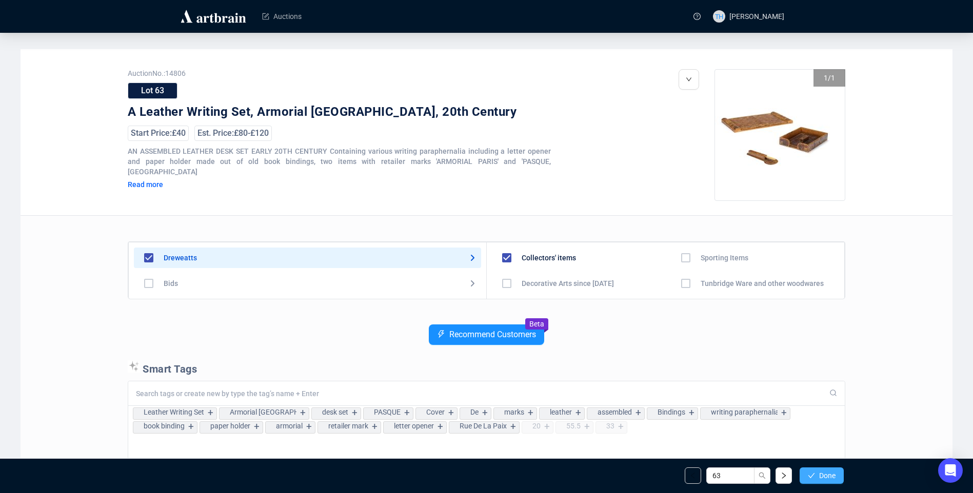
click at [829, 473] on span "Done" at bounding box center [827, 476] width 16 height 8
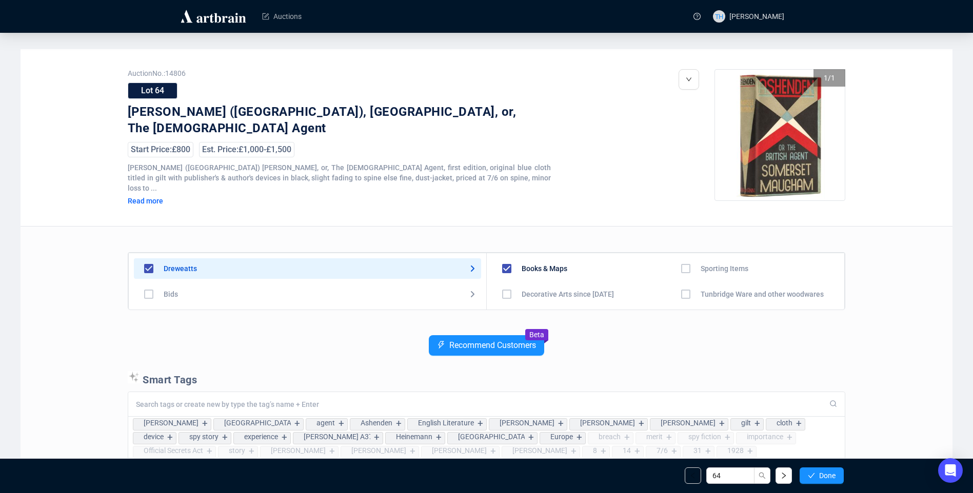
click at [829, 473] on span "Done" at bounding box center [827, 476] width 16 height 8
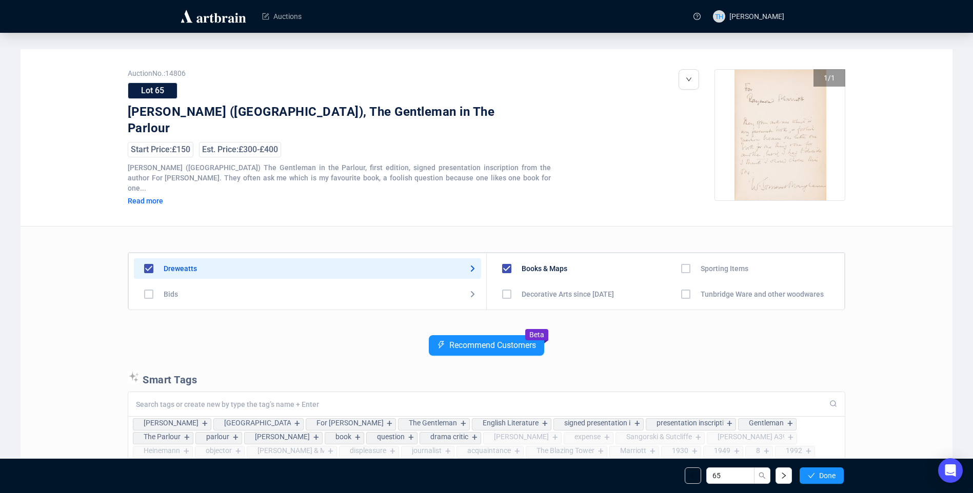
click at [829, 473] on span "Done" at bounding box center [827, 476] width 16 height 8
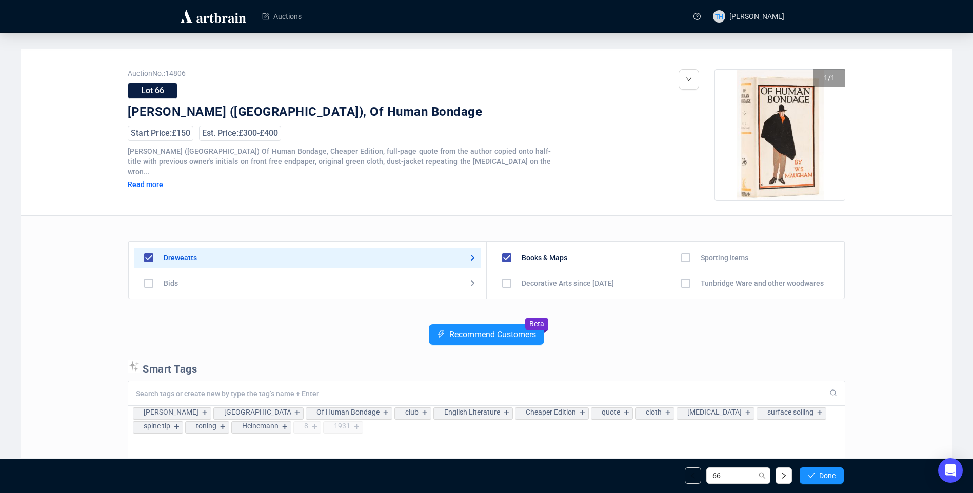
click at [829, 473] on span "Done" at bounding box center [827, 476] width 16 height 8
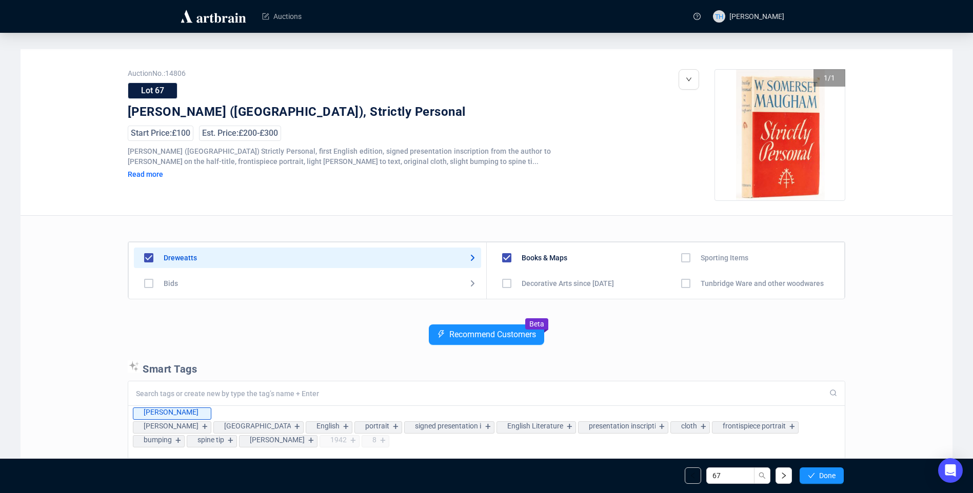
click at [829, 473] on span "Done" at bounding box center [827, 476] width 16 height 8
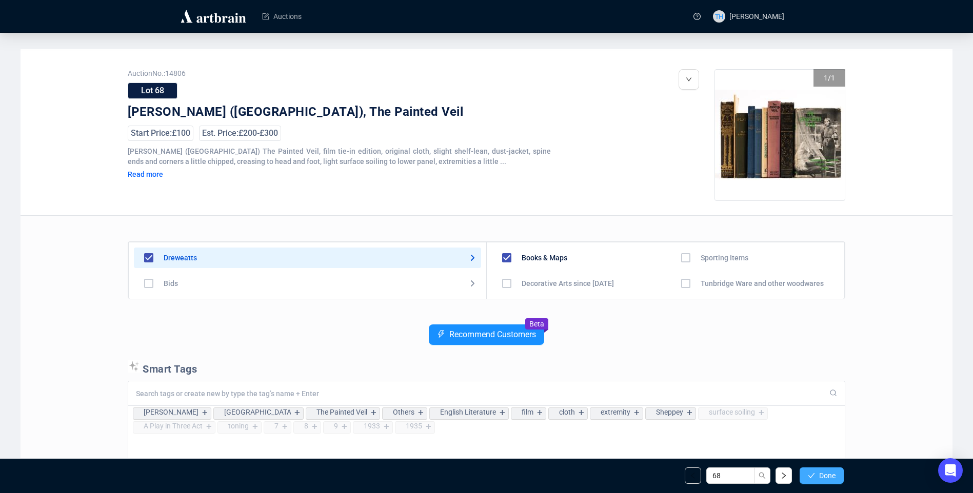
click at [829, 473] on span "Done" at bounding box center [827, 476] width 16 height 8
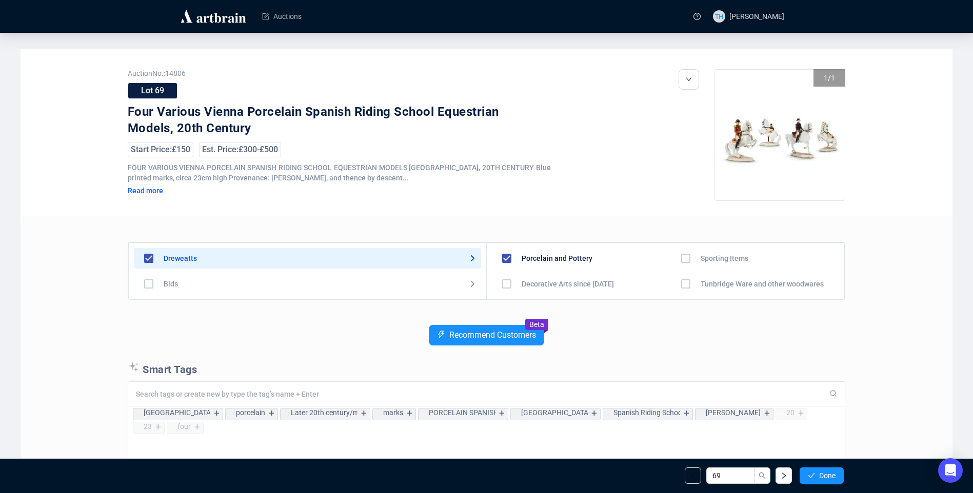
click at [829, 473] on span "Done" at bounding box center [827, 476] width 16 height 8
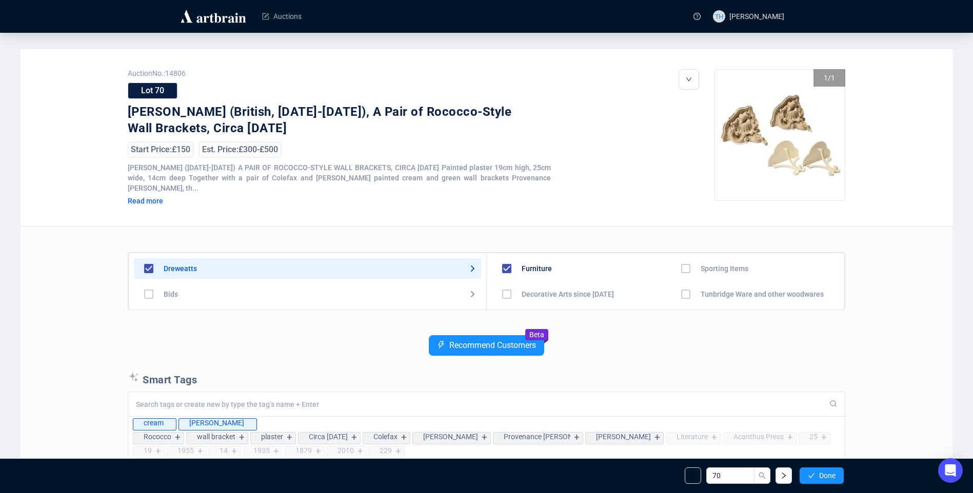
click at [829, 473] on span "Done" at bounding box center [827, 476] width 16 height 8
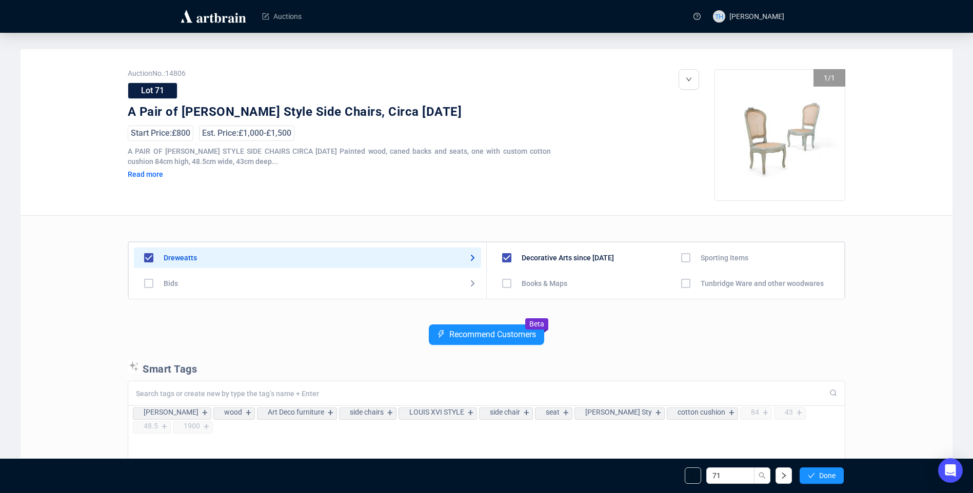
click at [829, 473] on span "Done" at bounding box center [827, 476] width 16 height 8
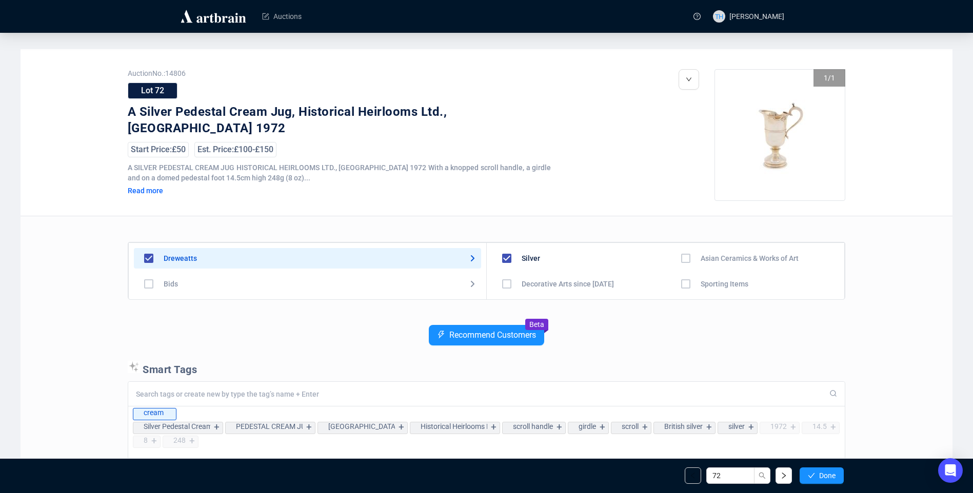
click at [829, 473] on span "Done" at bounding box center [827, 476] width 16 height 8
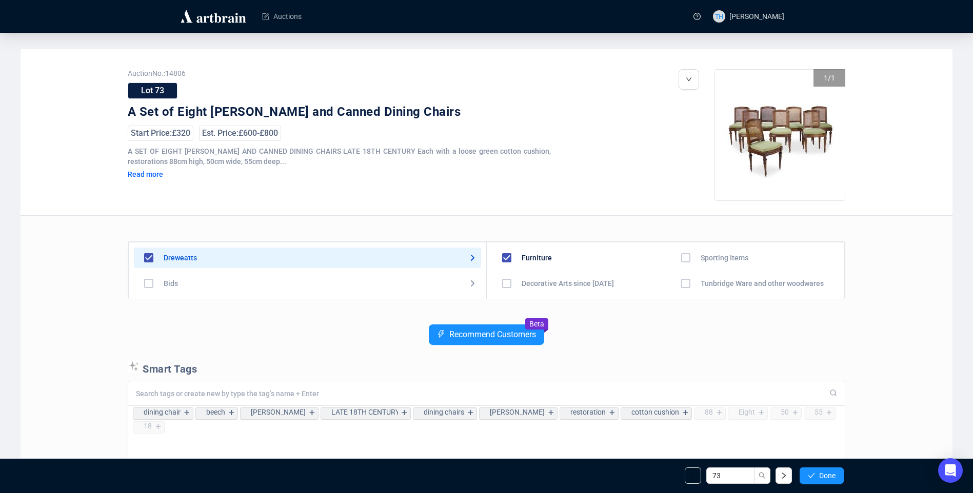
click at [829, 473] on span "Done" at bounding box center [827, 476] width 16 height 8
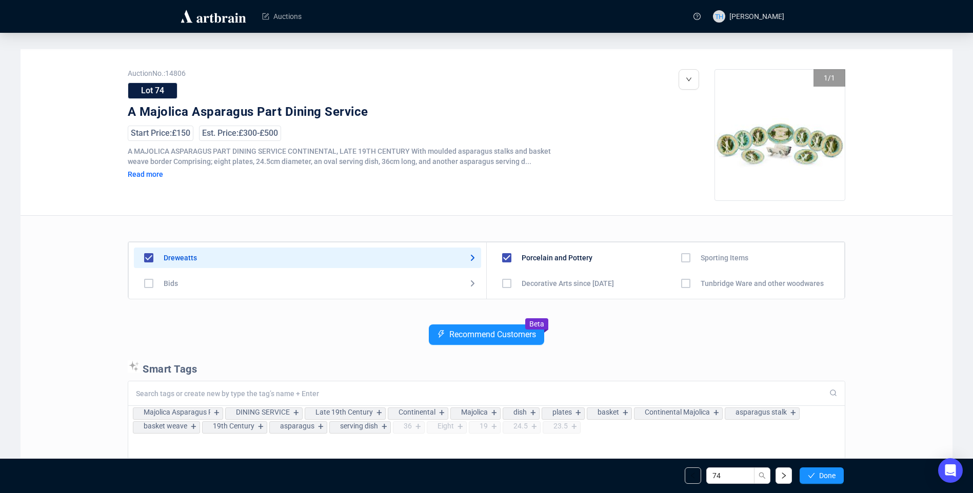
click at [829, 473] on span "Done" at bounding box center [827, 476] width 16 height 8
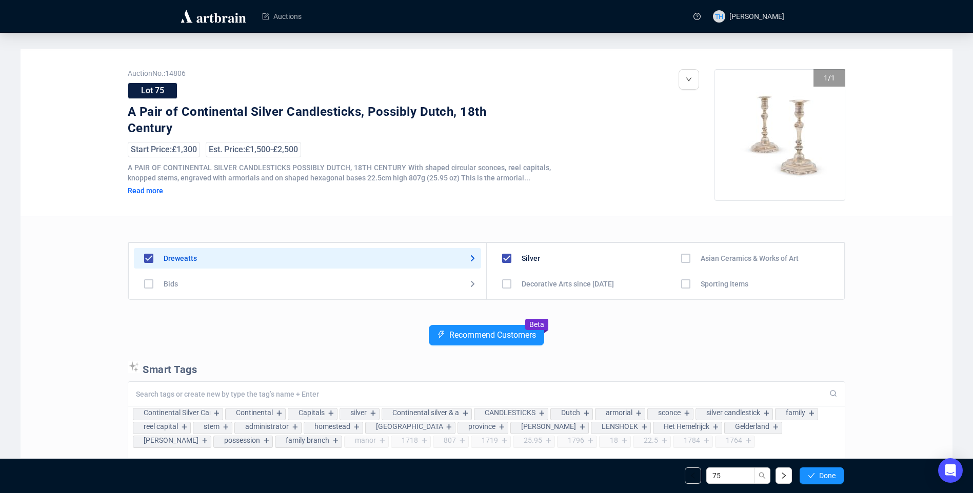
click at [829, 473] on span "Done" at bounding box center [827, 476] width 16 height 8
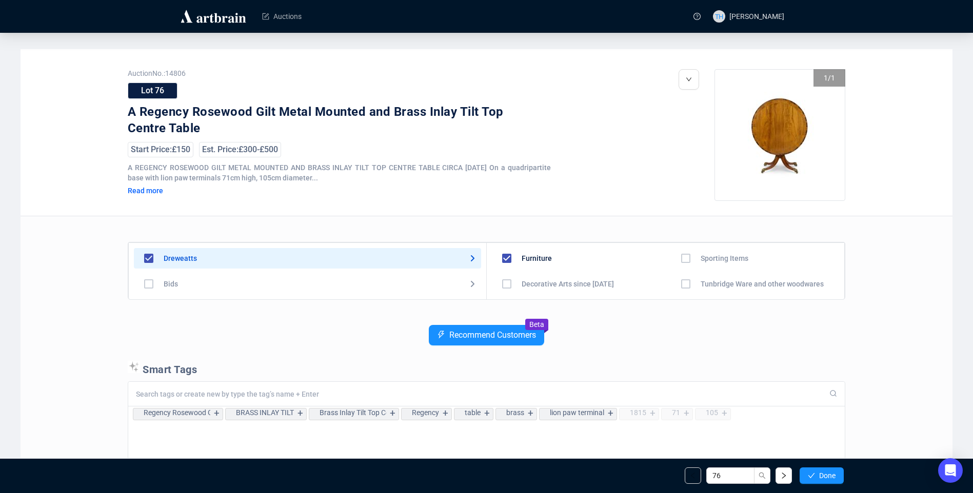
click at [829, 473] on span "Done" at bounding box center [827, 476] width 16 height 8
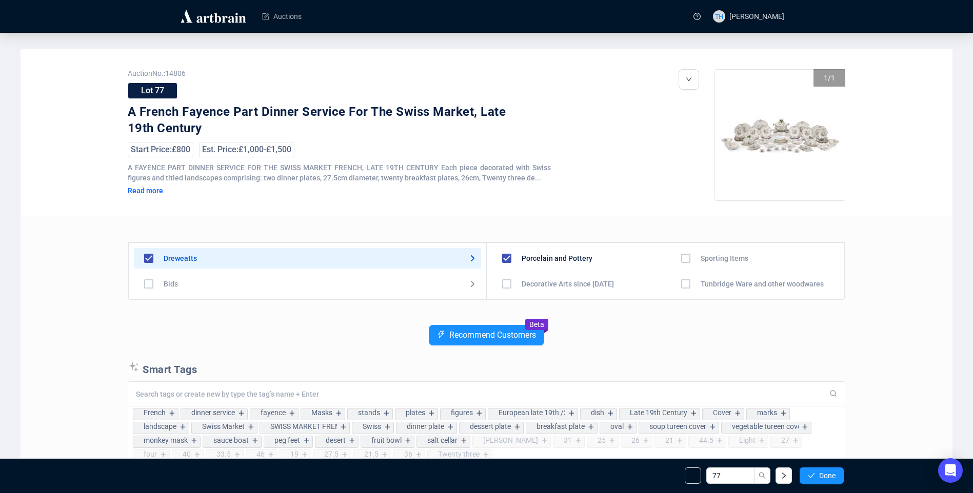
click at [829, 473] on span "Done" at bounding box center [827, 476] width 16 height 8
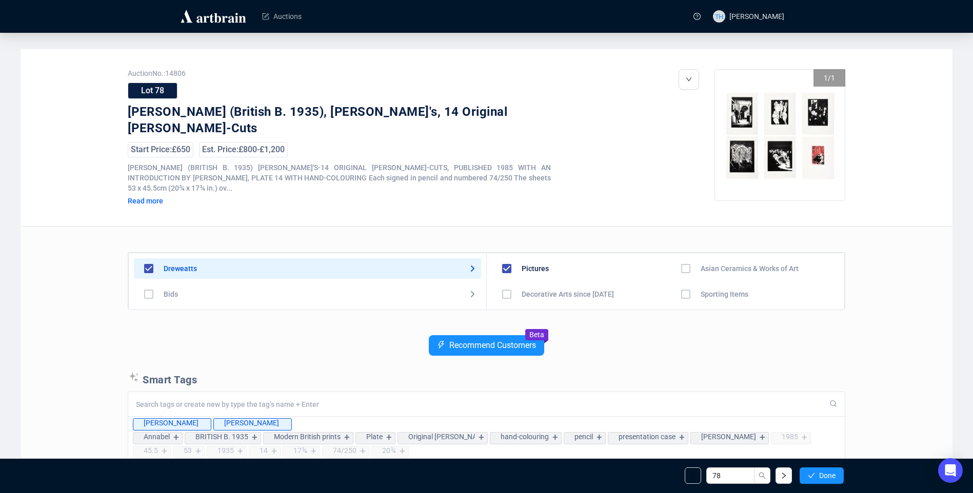
click at [829, 473] on span "Done" at bounding box center [827, 476] width 16 height 8
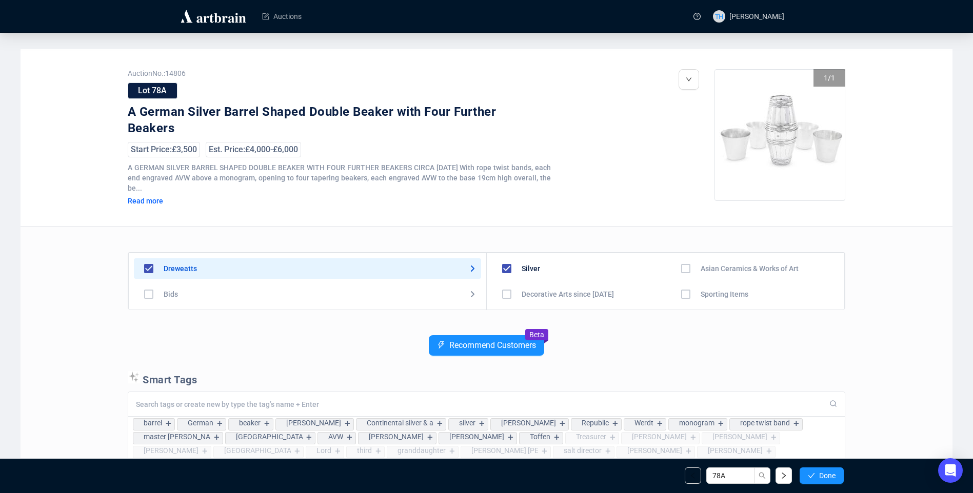
click at [829, 473] on span "Done" at bounding box center [827, 476] width 16 height 8
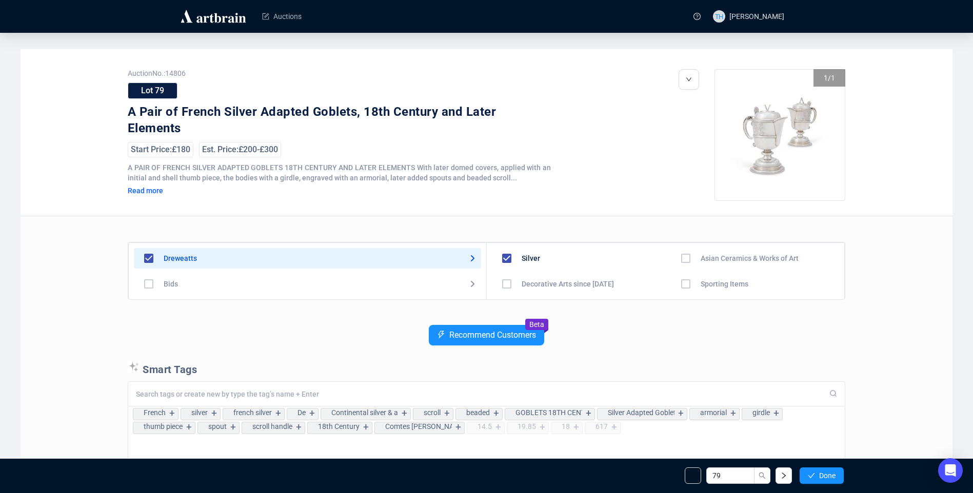
click at [829, 473] on span "Done" at bounding box center [827, 476] width 16 height 8
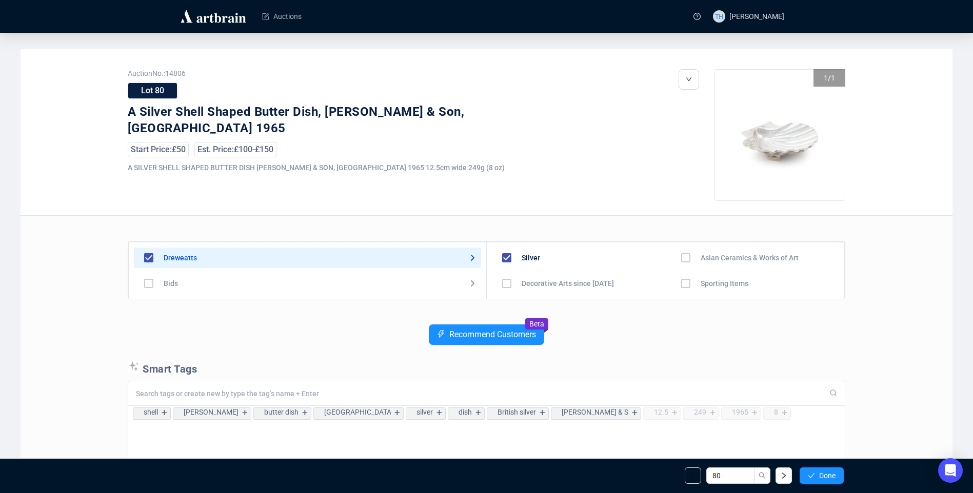
click at [829, 473] on span "Done" at bounding box center [827, 476] width 16 height 8
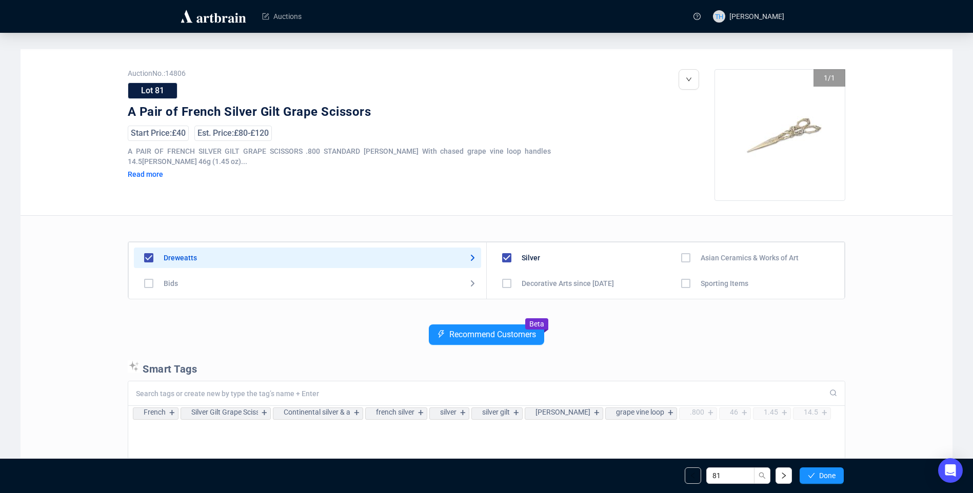
click at [829, 473] on span "Done" at bounding box center [827, 476] width 16 height 8
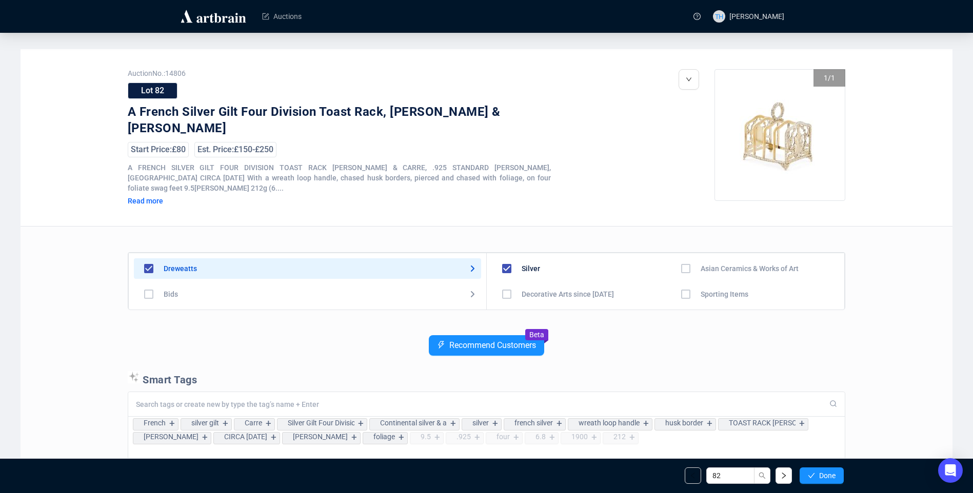
click at [829, 473] on span "Done" at bounding box center [827, 476] width 16 height 8
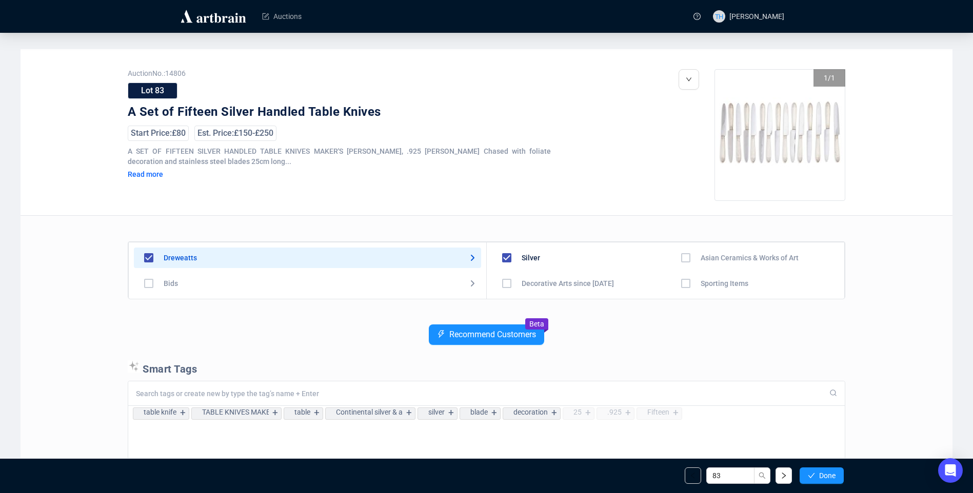
click at [829, 473] on span "Done" at bounding box center [827, 476] width 16 height 8
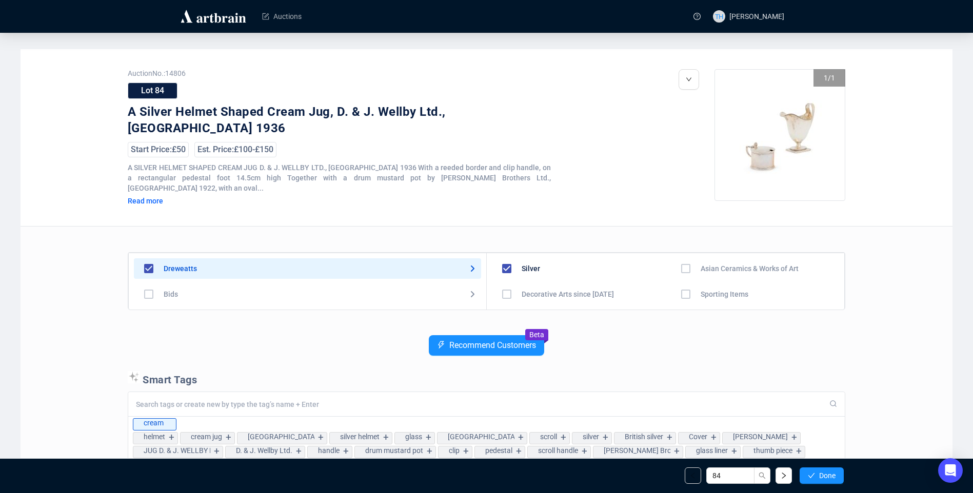
click at [829, 473] on span "Done" at bounding box center [827, 476] width 16 height 8
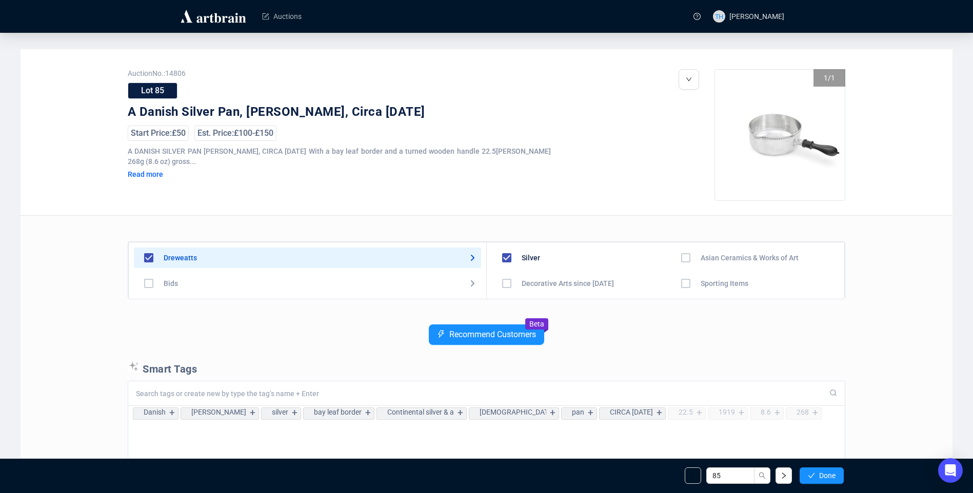
click at [829, 473] on span "Done" at bounding box center [827, 476] width 16 height 8
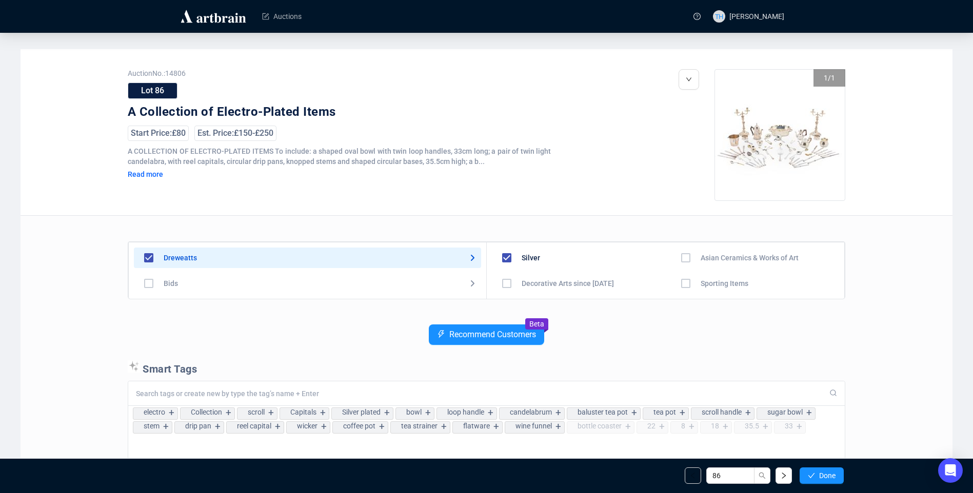
click at [829, 473] on span "Done" at bounding box center [827, 476] width 16 height 8
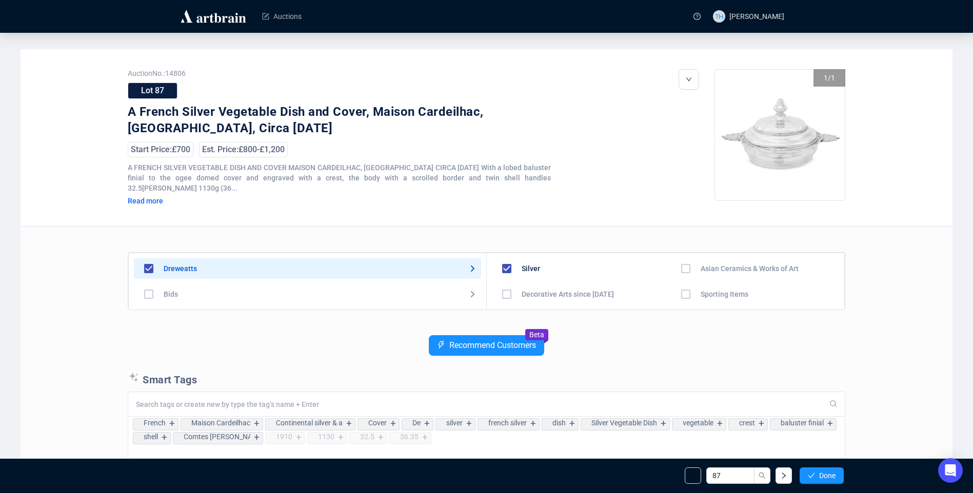
click at [829, 473] on span "Done" at bounding box center [827, 476] width 16 height 8
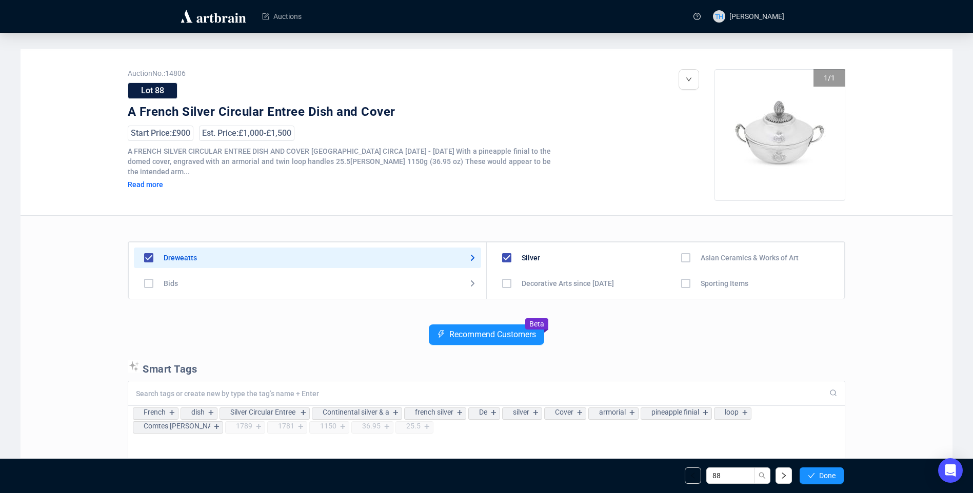
click at [829, 473] on span "Done" at bounding box center [827, 476] width 16 height 8
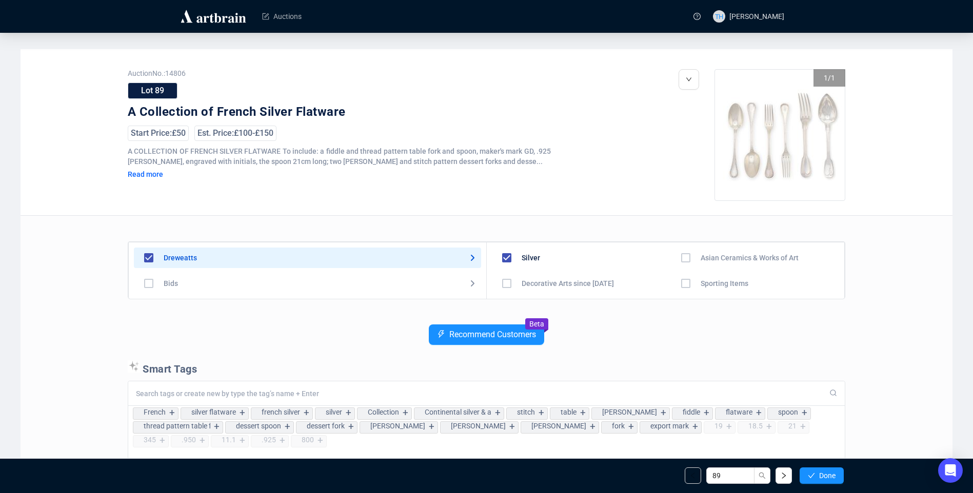
click at [829, 473] on span "Done" at bounding box center [827, 476] width 16 height 8
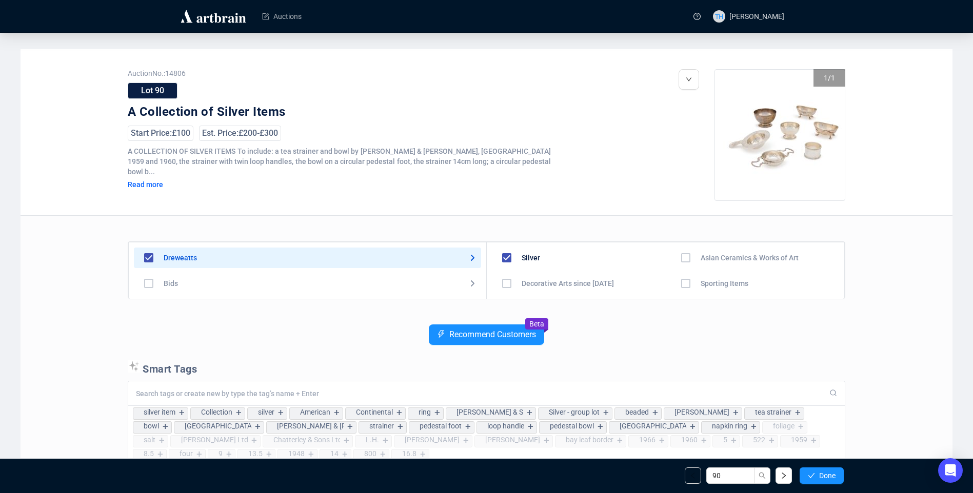
click at [829, 473] on span "Done" at bounding box center [827, 476] width 16 height 8
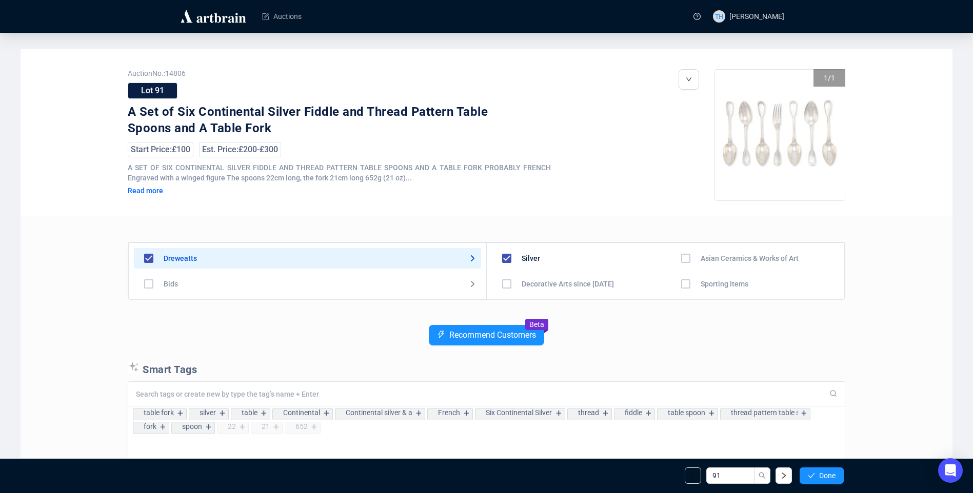
click at [829, 473] on span "Done" at bounding box center [827, 476] width 16 height 8
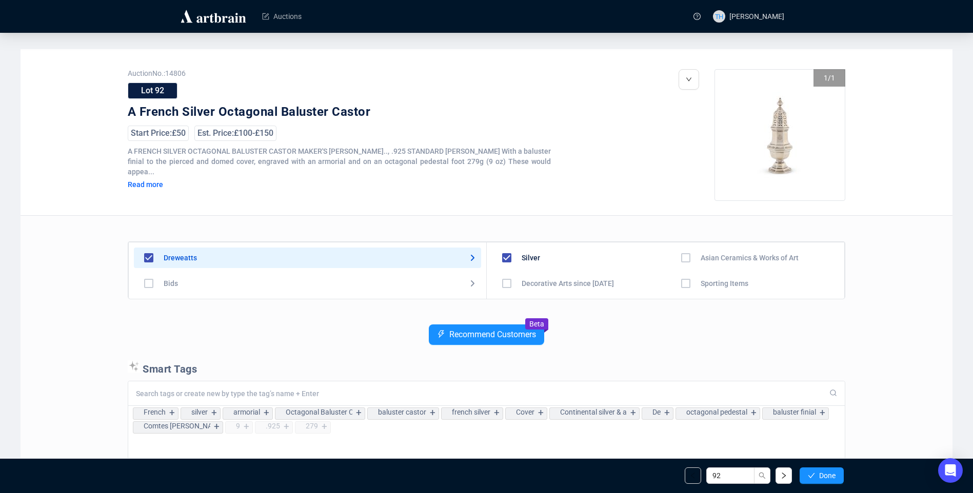
click at [829, 473] on span "Done" at bounding box center [827, 476] width 16 height 8
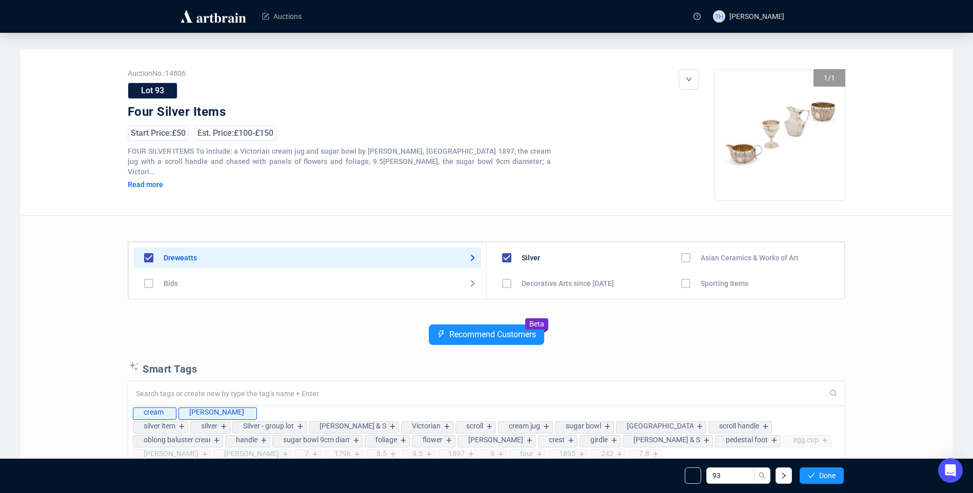
click at [829, 473] on span "Done" at bounding box center [827, 476] width 16 height 8
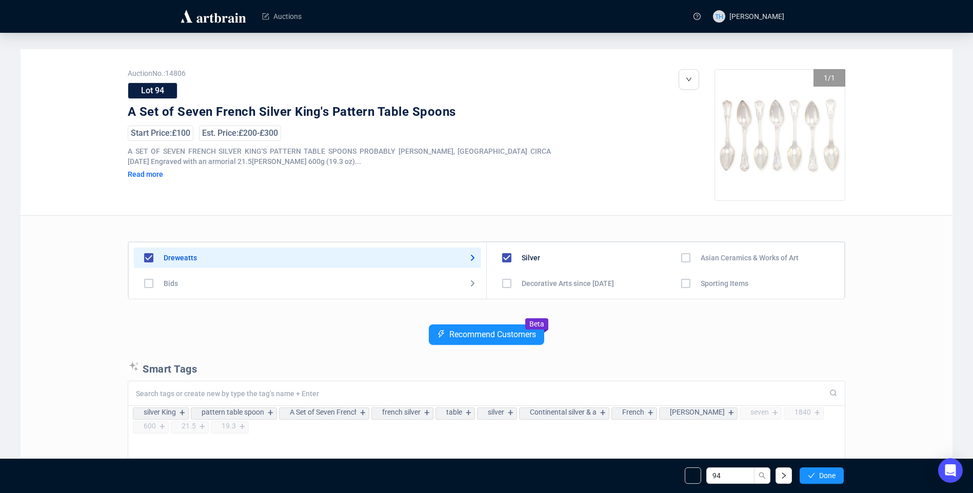
click at [829, 473] on span "Done" at bounding box center [827, 476] width 16 height 8
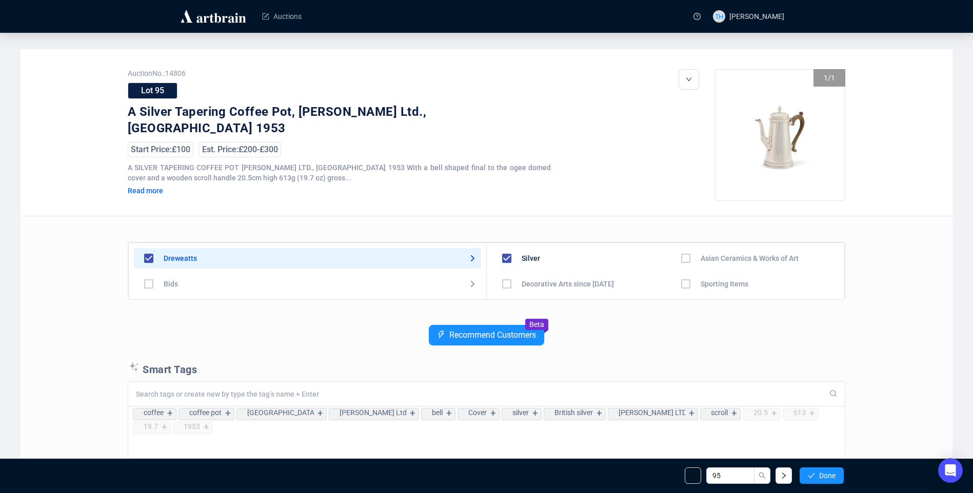
click at [829, 473] on span "Done" at bounding box center [827, 476] width 16 height 8
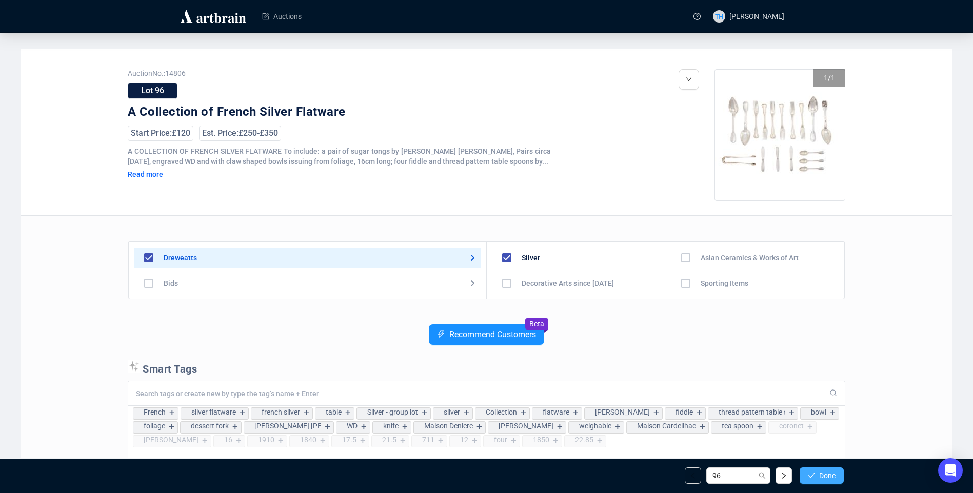
click at [827, 474] on span "Done" at bounding box center [827, 476] width 16 height 8
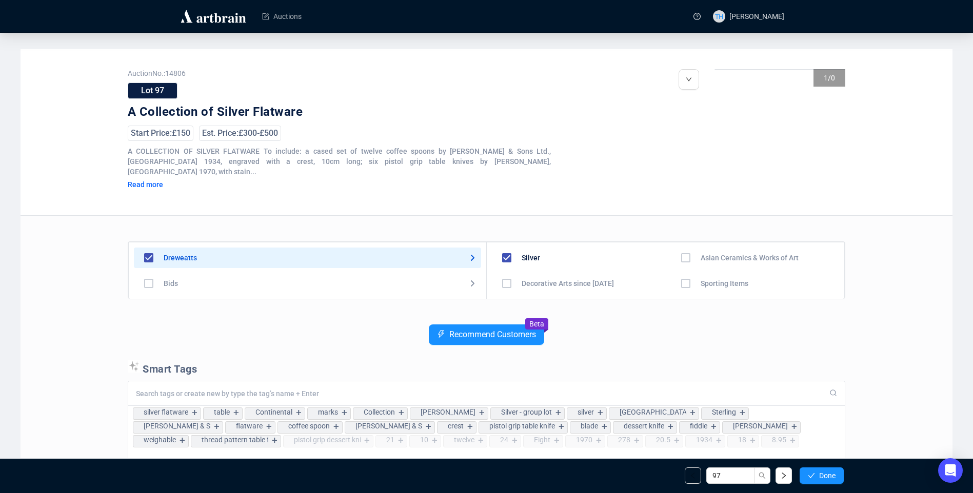
click at [827, 474] on span "Done" at bounding box center [827, 476] width 16 height 8
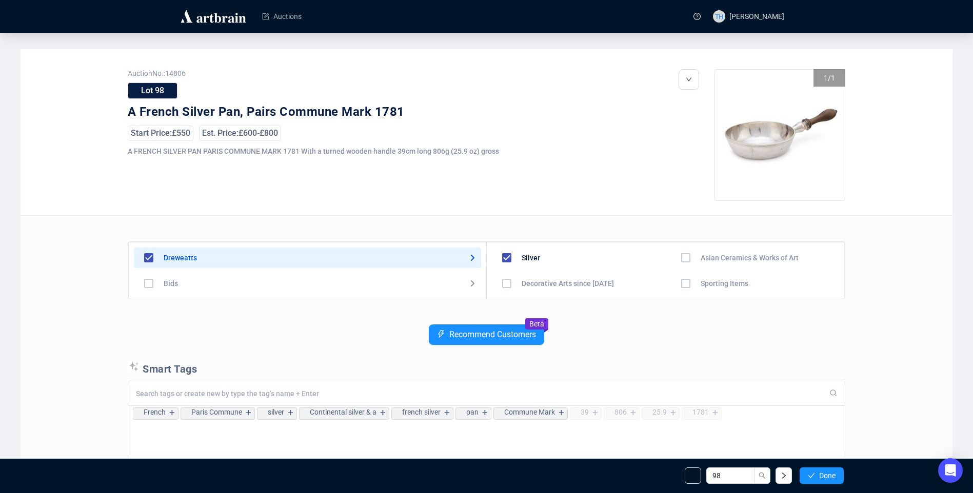
click at [827, 474] on span "Done" at bounding box center [827, 476] width 16 height 8
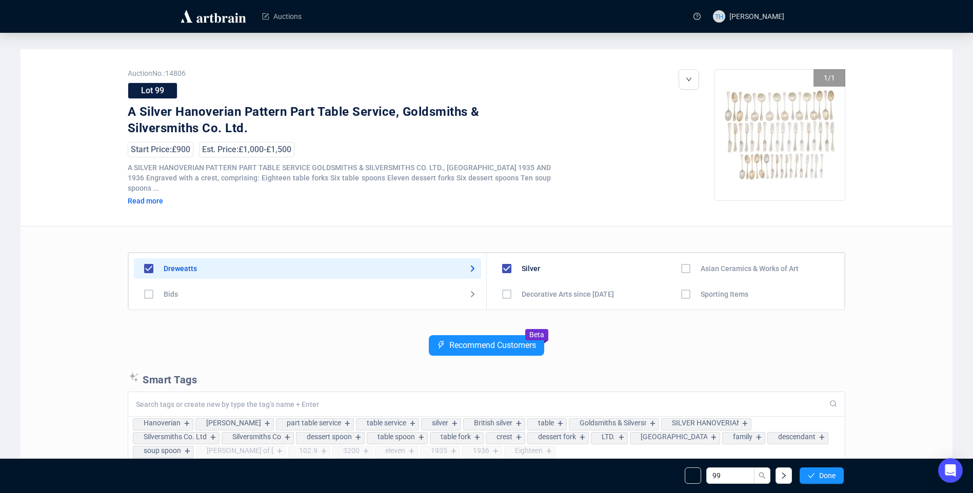
click at [827, 474] on span "Done" at bounding box center [827, 476] width 16 height 8
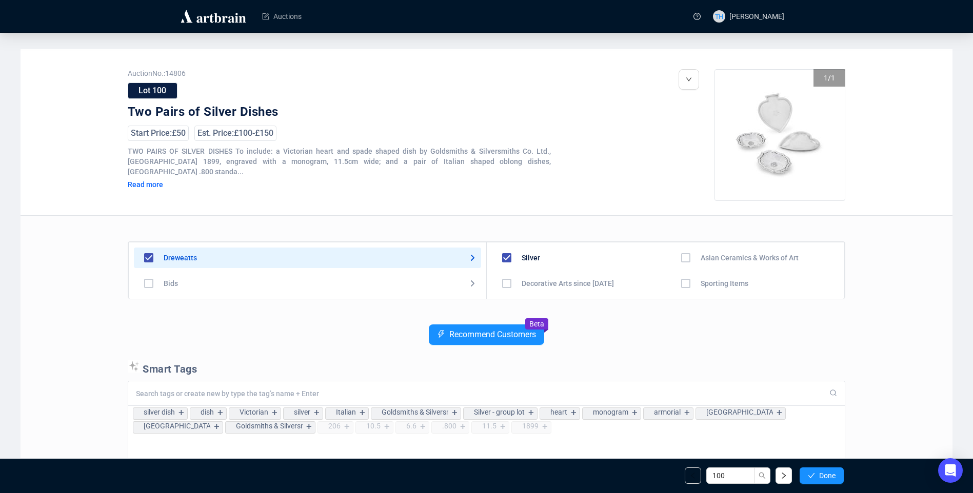
click at [827, 474] on span "Done" at bounding box center [827, 476] width 16 height 8
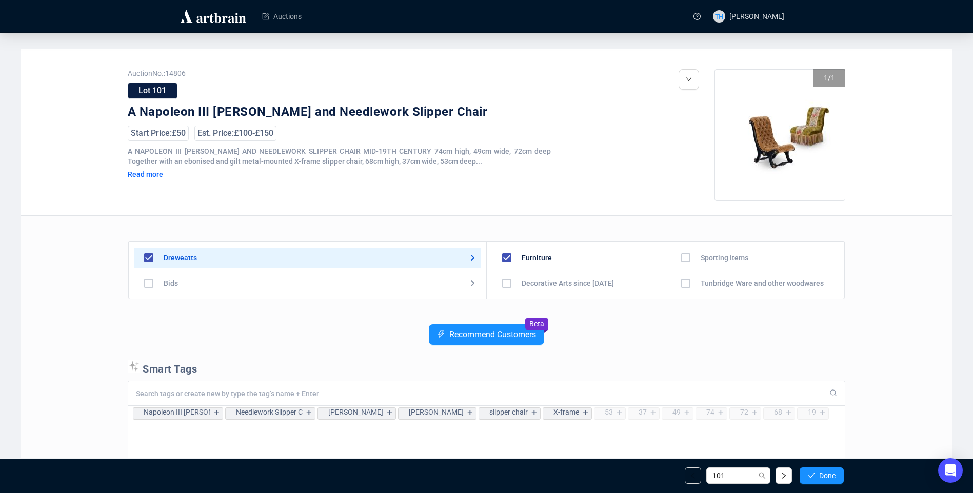
click at [827, 474] on span "Done" at bounding box center [827, 476] width 16 height 8
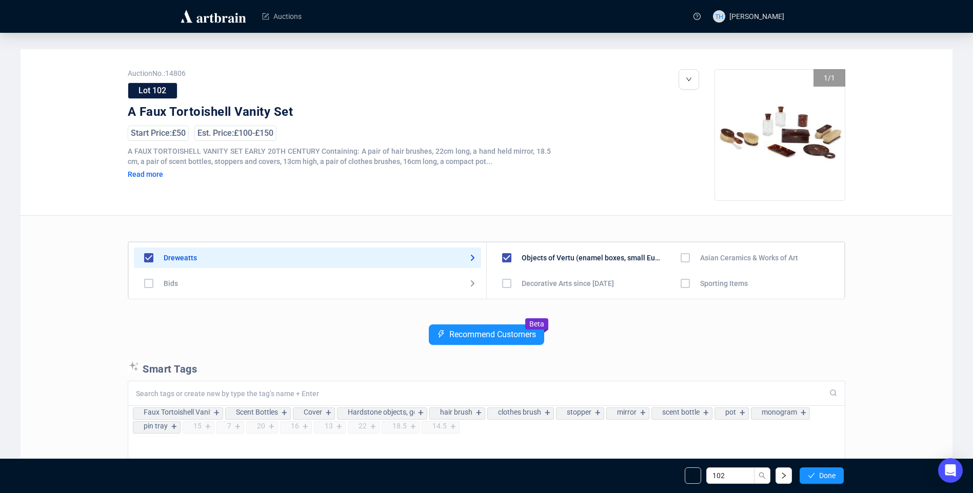
click at [827, 474] on span "Done" at bounding box center [827, 476] width 16 height 8
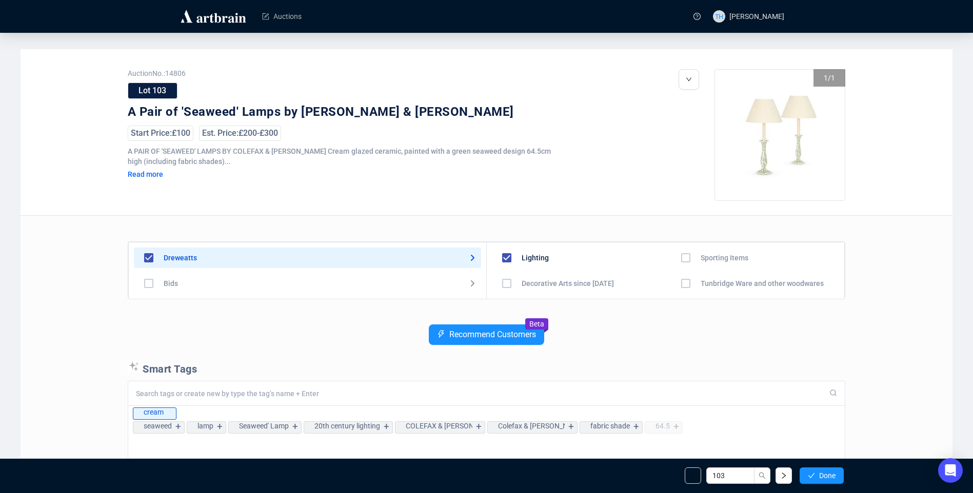
click at [827, 474] on span "Done" at bounding box center [827, 476] width 16 height 8
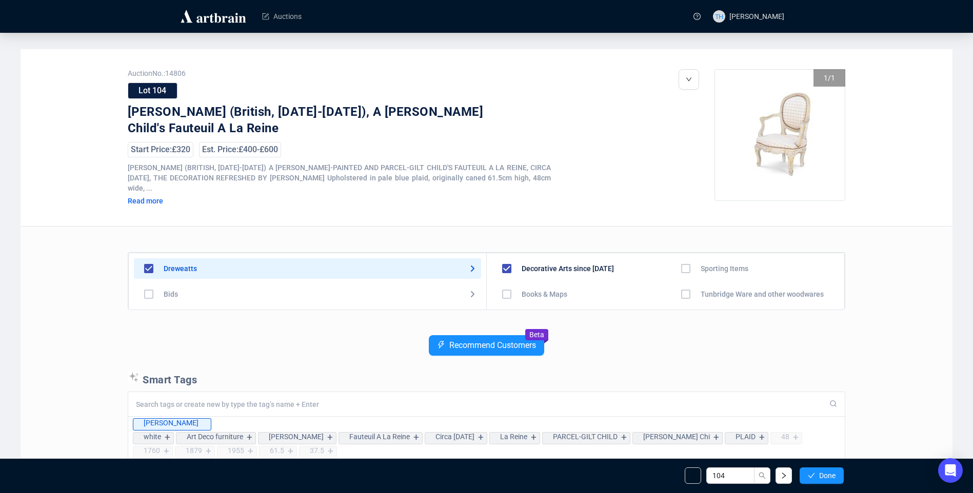
click at [827, 474] on span "Done" at bounding box center [827, 476] width 16 height 8
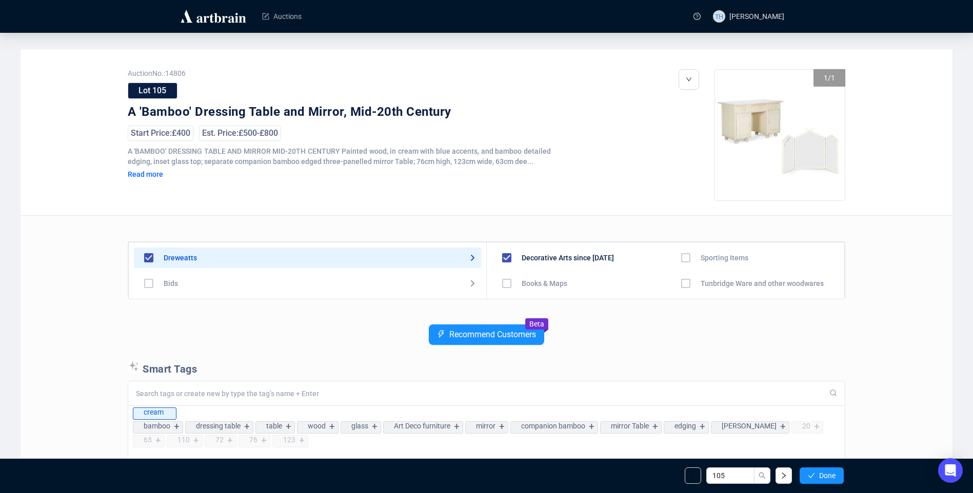
click at [827, 474] on span "Done" at bounding box center [827, 476] width 16 height 8
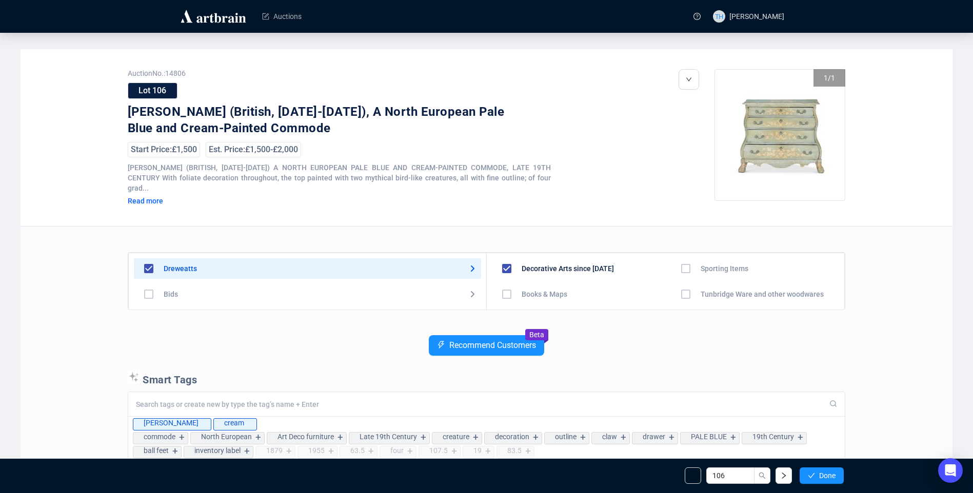
click at [827, 474] on span "Done" at bounding box center [827, 476] width 16 height 8
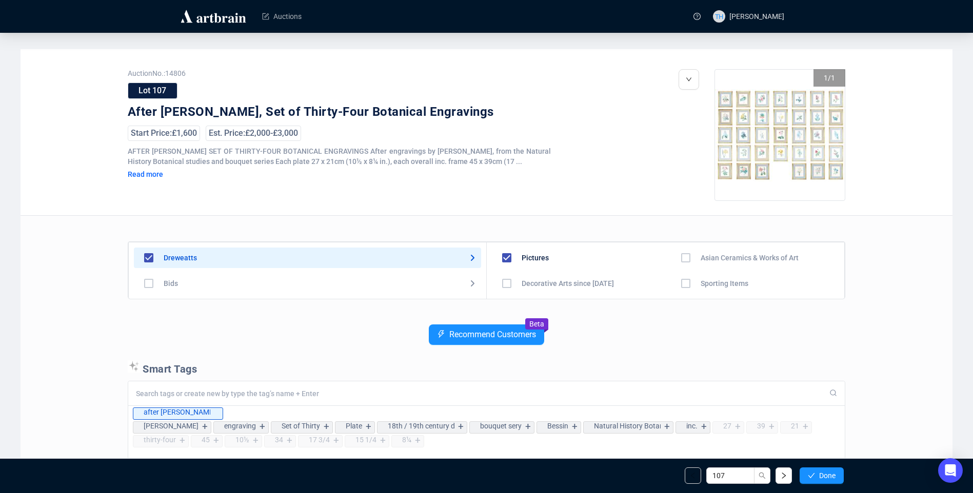
click at [827, 474] on span "Done" at bounding box center [827, 476] width 16 height 8
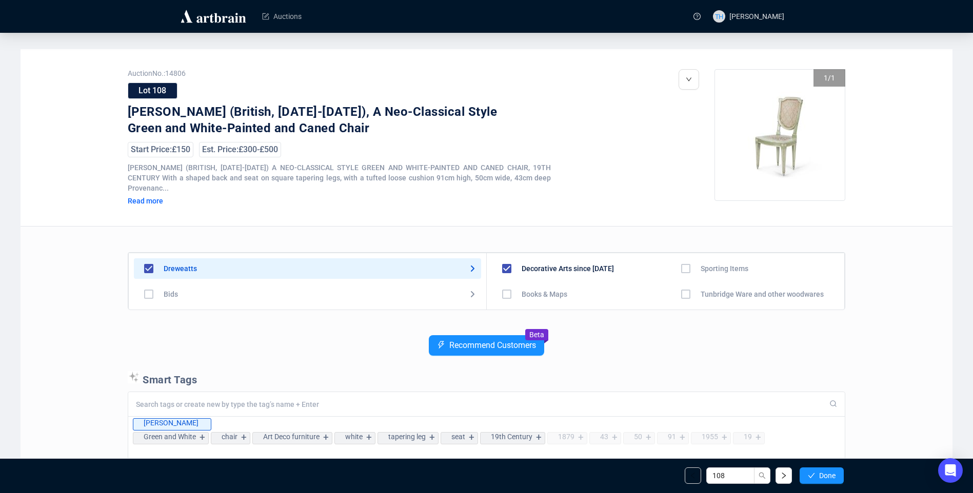
click at [827, 474] on span "Done" at bounding box center [827, 476] width 16 height 8
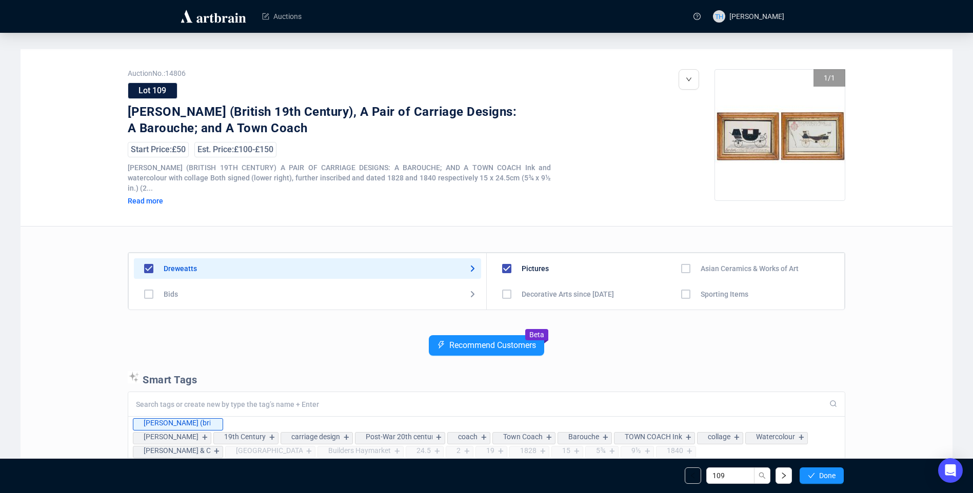
click at [827, 474] on span "Done" at bounding box center [827, 476] width 16 height 8
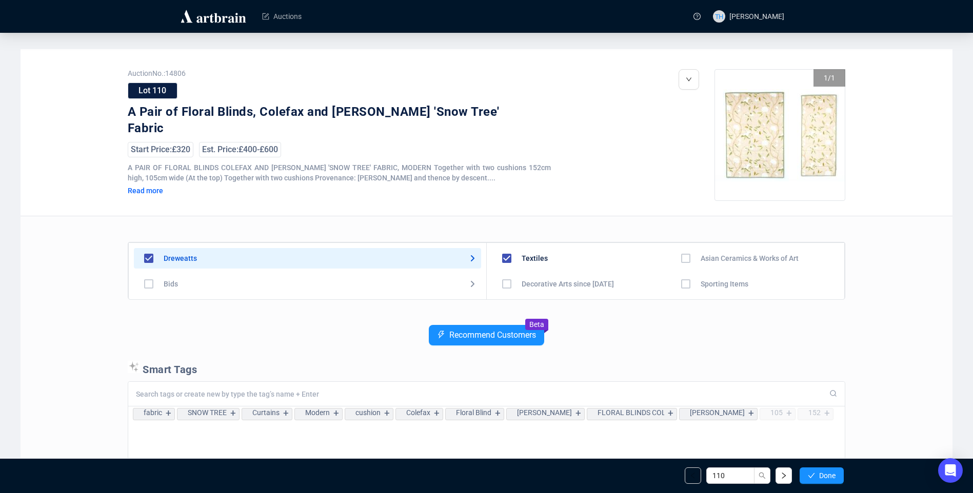
click at [827, 474] on span "Done" at bounding box center [827, 476] width 16 height 8
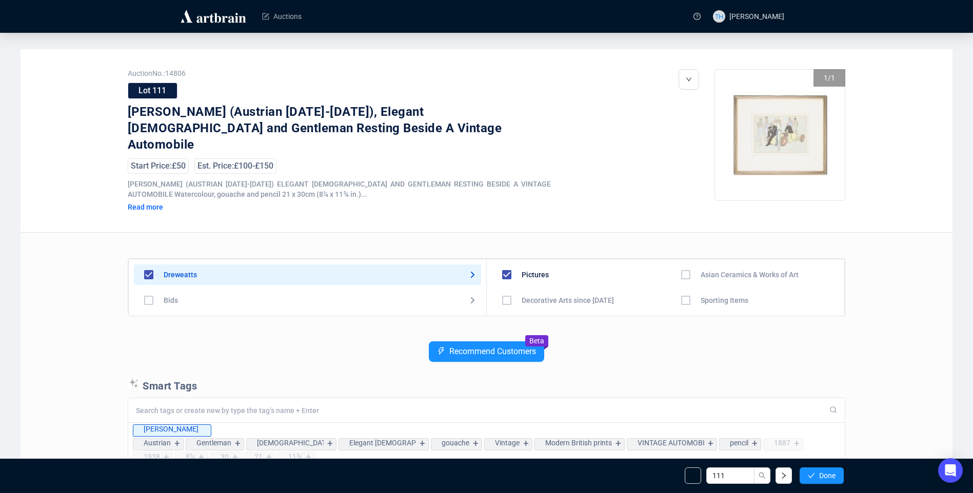
click at [827, 474] on span "Done" at bounding box center [827, 476] width 16 height 8
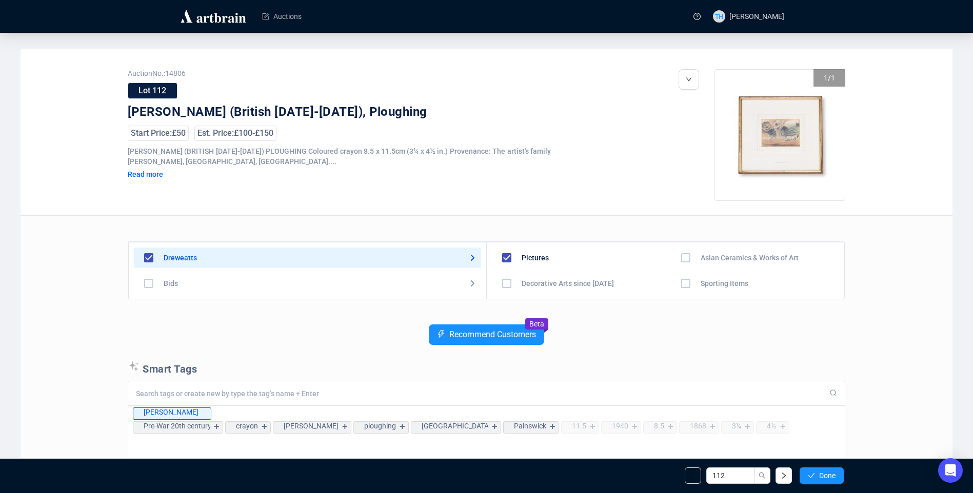
click at [827, 474] on span "Done" at bounding box center [827, 476] width 16 height 8
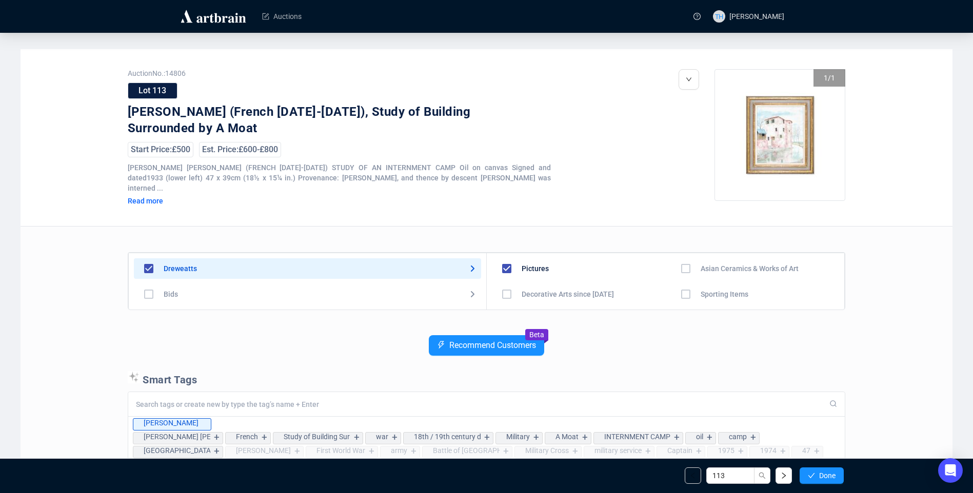
click at [827, 474] on span "Done" at bounding box center [827, 476] width 16 height 8
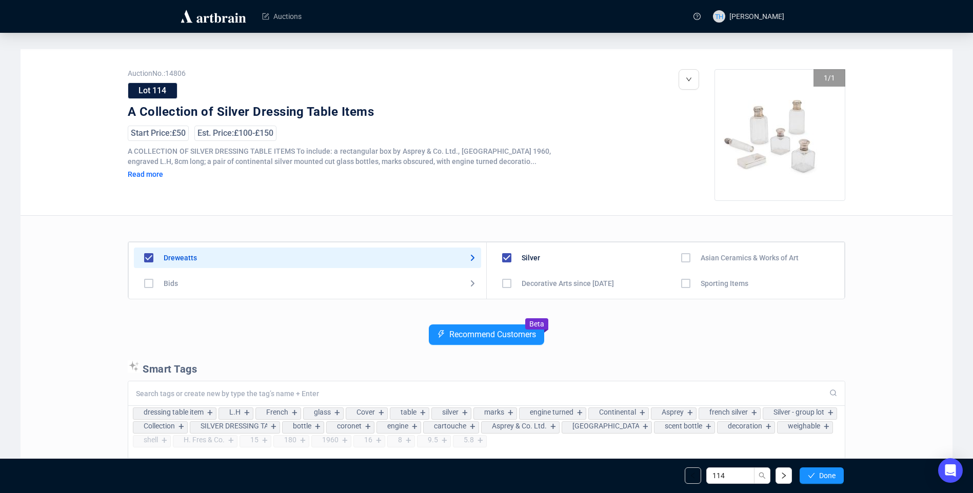
click at [827, 474] on span "Done" at bounding box center [827, 476] width 16 height 8
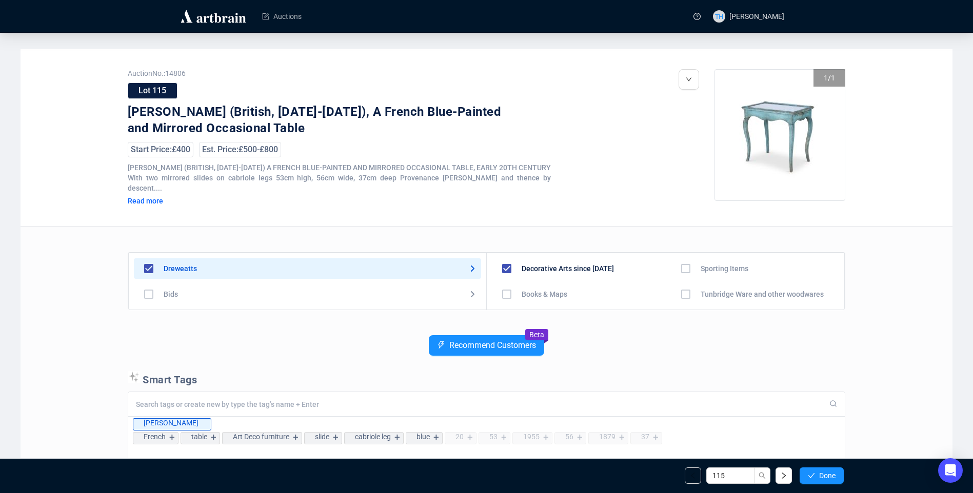
click at [827, 474] on span "Done" at bounding box center [827, 476] width 16 height 8
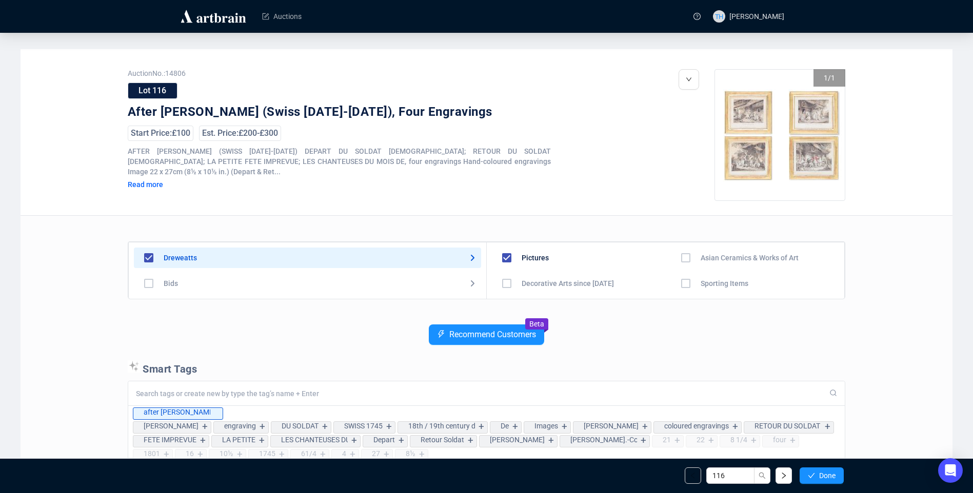
click at [827, 474] on span "Done" at bounding box center [827, 476] width 16 height 8
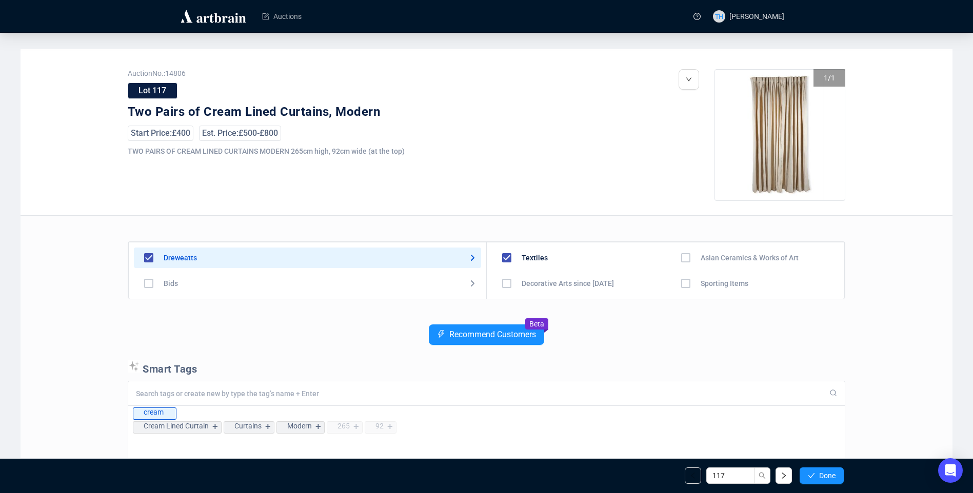
click at [827, 474] on span "Done" at bounding box center [827, 476] width 16 height 8
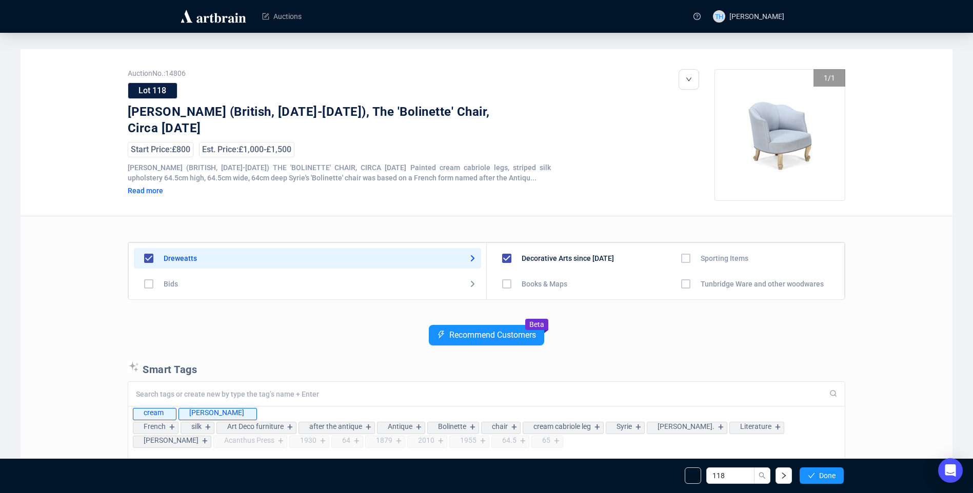
click at [827, 474] on span "Done" at bounding box center [827, 476] width 16 height 8
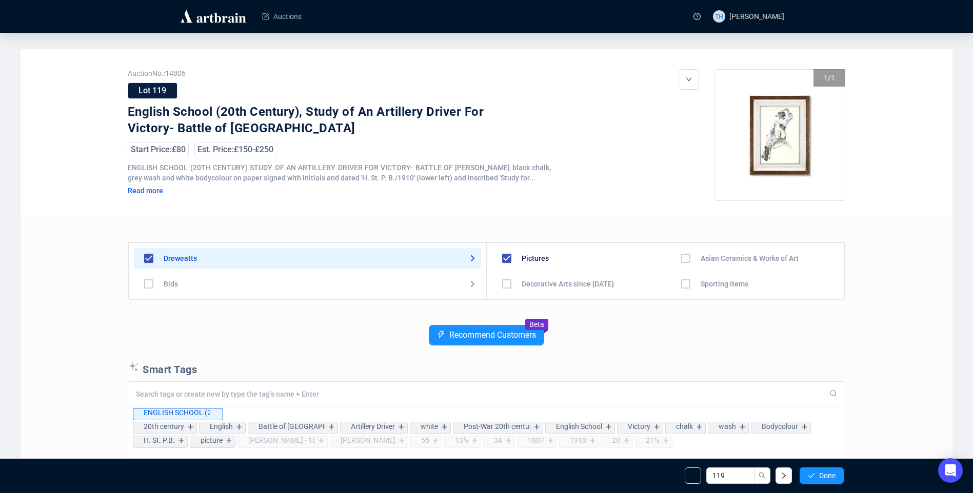
click at [827, 474] on span "Done" at bounding box center [827, 476] width 16 height 8
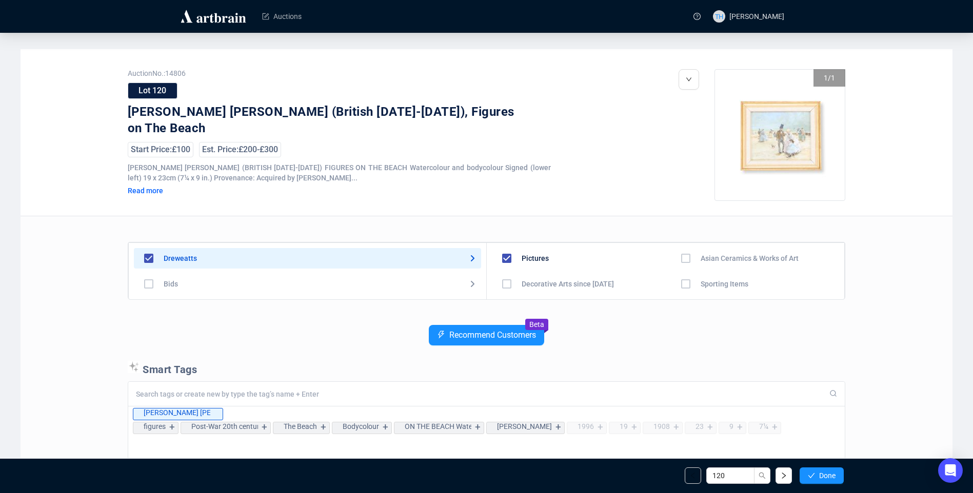
click at [827, 474] on span "Done" at bounding box center [827, 476] width 16 height 8
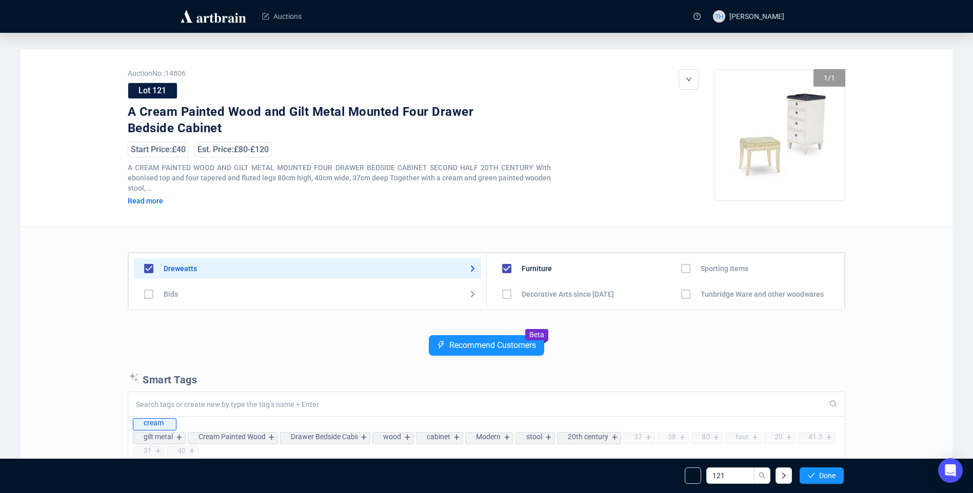
click at [827, 474] on span "Done" at bounding box center [827, 476] width 16 height 8
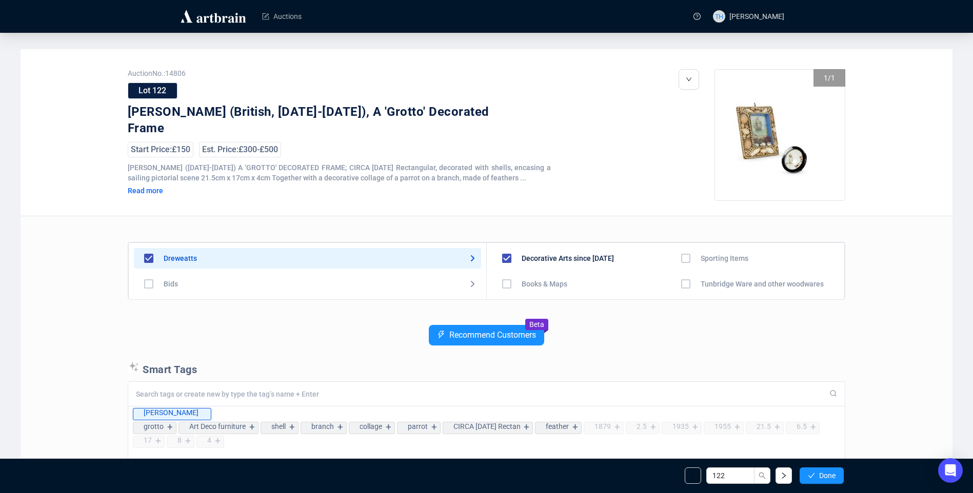
click at [827, 474] on span "Done" at bounding box center [827, 476] width 16 height 8
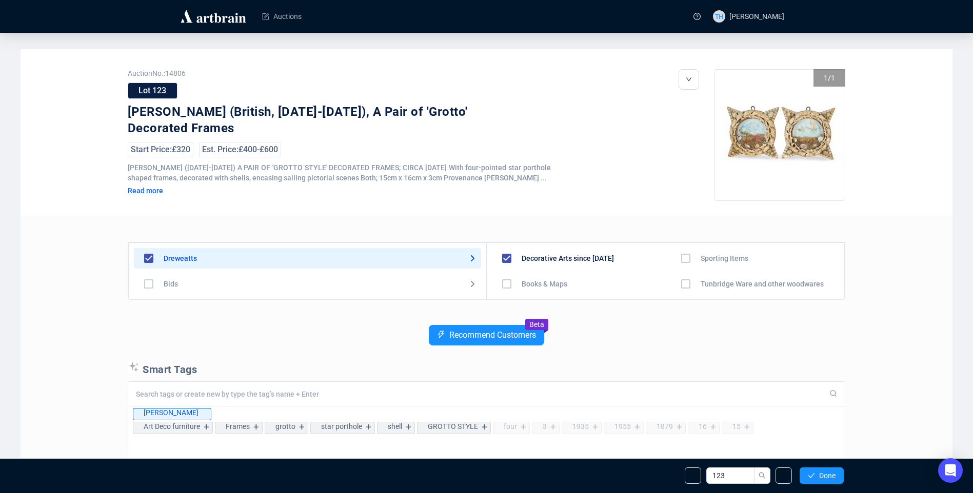
click at [827, 474] on span "Done" at bounding box center [827, 476] width 16 height 8
